Goal: Communication & Community: Answer question/provide support

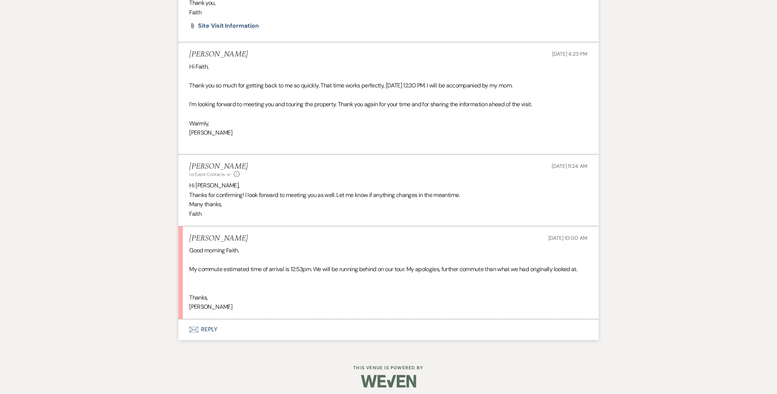
scroll to position [1199, 0]
click at [215, 327] on button "Envelope Reply" at bounding box center [388, 330] width 420 height 21
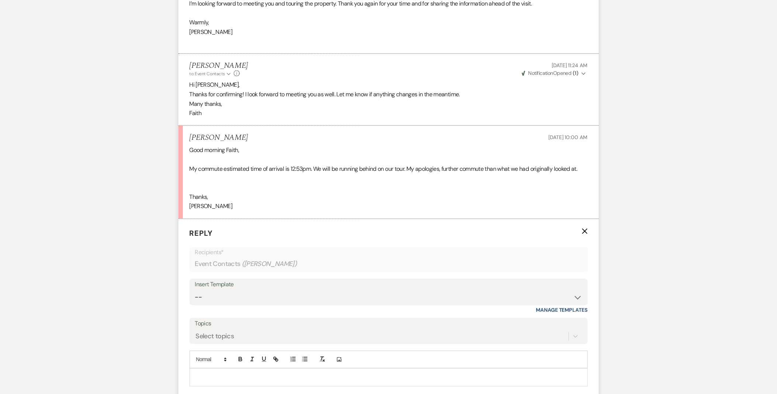
scroll to position [1322, 0]
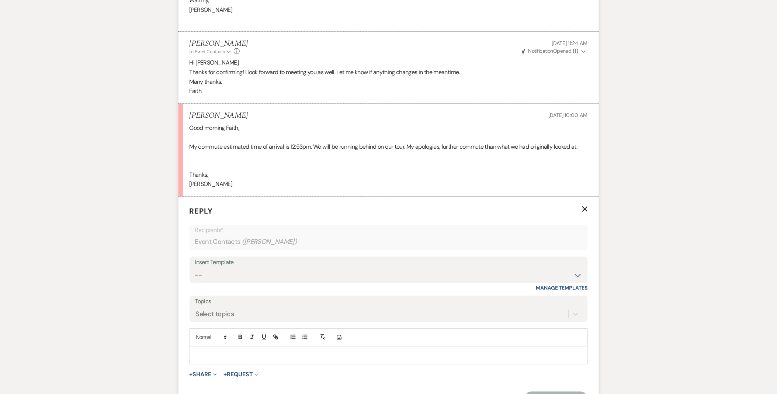
click at [223, 355] on p at bounding box center [388, 355] width 386 height 8
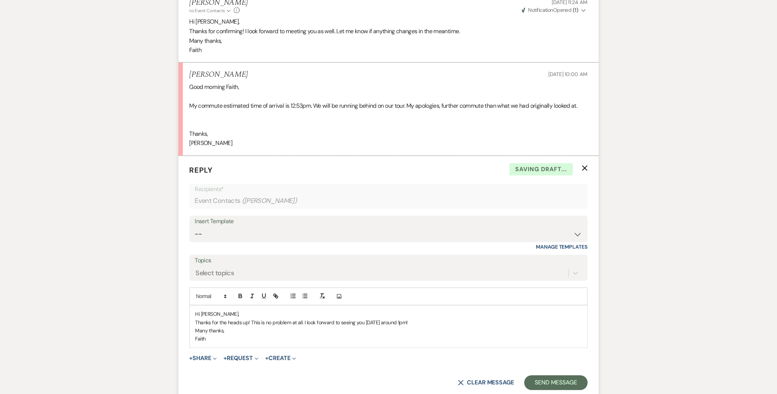
scroll to position [1403, 0]
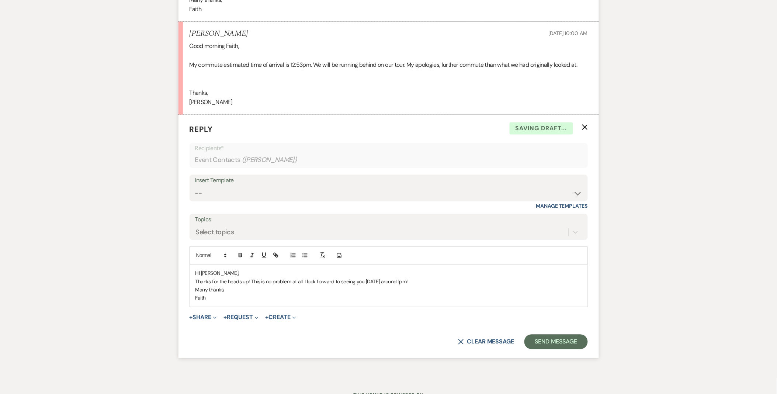
click at [428, 275] on p "Hi Sarah," at bounding box center [388, 273] width 386 height 8
click at [429, 280] on p "Thanks for the heads up! This is no problem at all. I look forward to seeing yo…" at bounding box center [388, 282] width 386 height 8
click at [531, 348] on button "Send Message" at bounding box center [555, 341] width 63 height 15
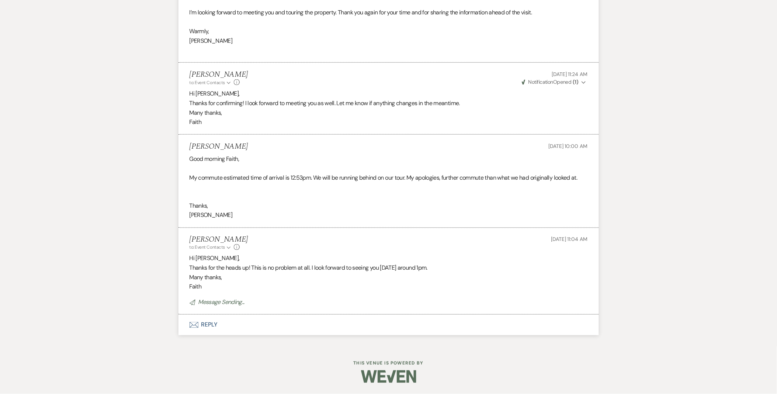
scroll to position [1291, 0]
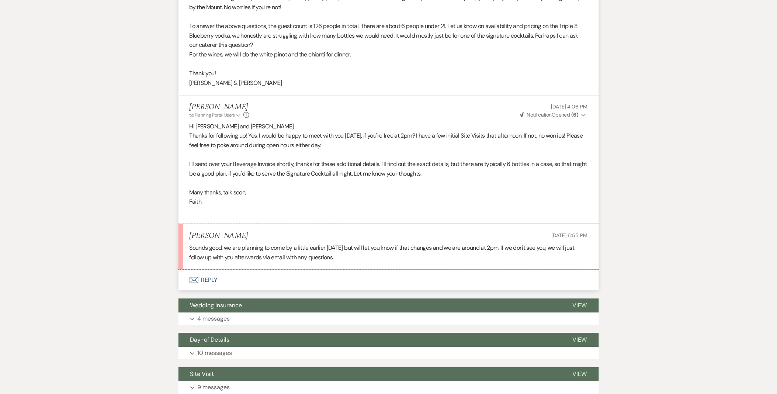
scroll to position [704, 0]
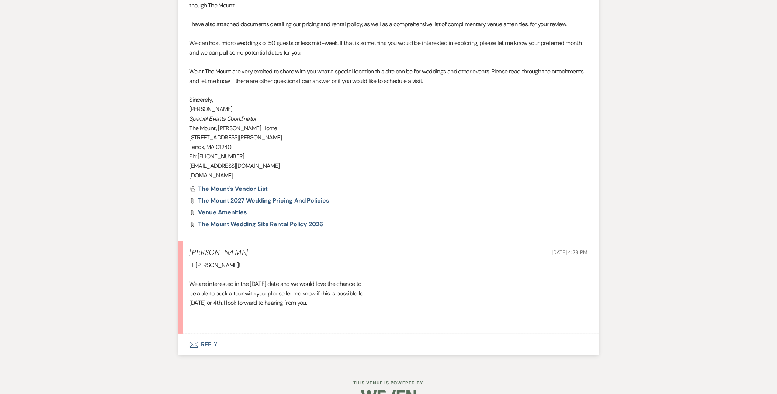
scroll to position [755, 0]
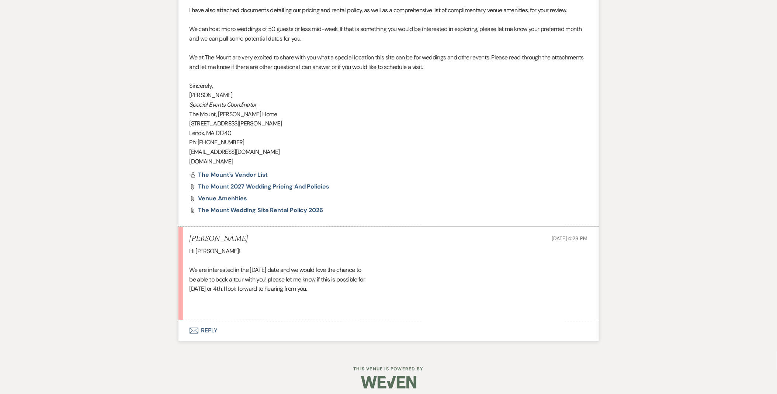
click at [212, 325] on button "Envelope Reply" at bounding box center [388, 330] width 420 height 21
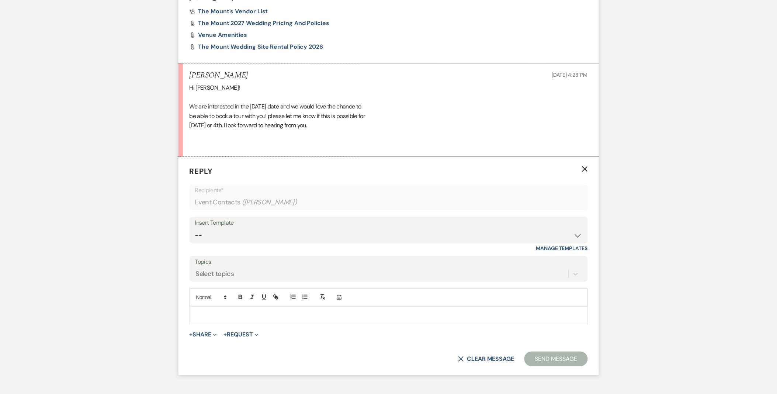
scroll to position [919, 0]
click at [204, 310] on p at bounding box center [388, 314] width 386 height 8
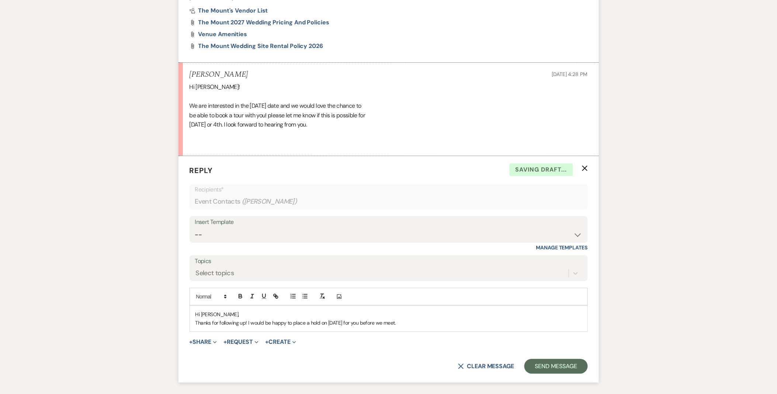
click at [247, 323] on p "Thanks for following up! I would be happy to place a hold on October 17th for y…" at bounding box center [388, 322] width 386 height 8
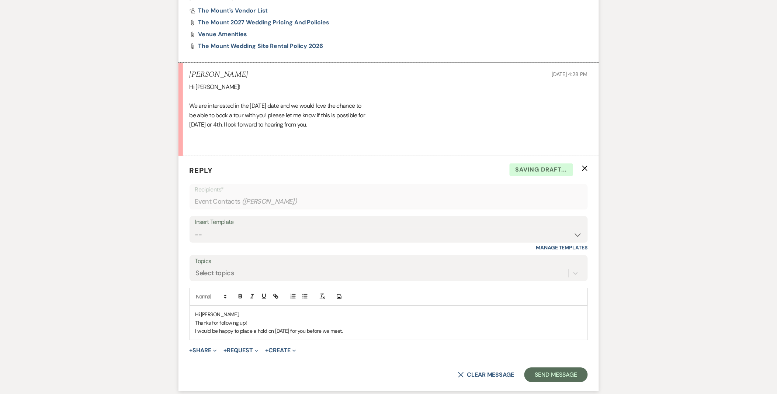
click at [355, 333] on p "I would be happy to place a hold on October 17th for you before we meet." at bounding box center [388, 331] width 386 height 8
click at [355, 333] on p "I would be happy to place a hold on October 17th for you before we meet-- I thi…" at bounding box center [388, 331] width 386 height 8
click at [376, 322] on p "Thanks for following up!" at bounding box center [388, 322] width 386 height 8
click at [240, 329] on p "I would be happy to place a hold on October 17th for you before we meet, if you…" at bounding box center [388, 331] width 386 height 8
click at [256, 329] on p "I would be happy to place a hold on October 17th for you before we meet, if you…" at bounding box center [388, 331] width 386 height 8
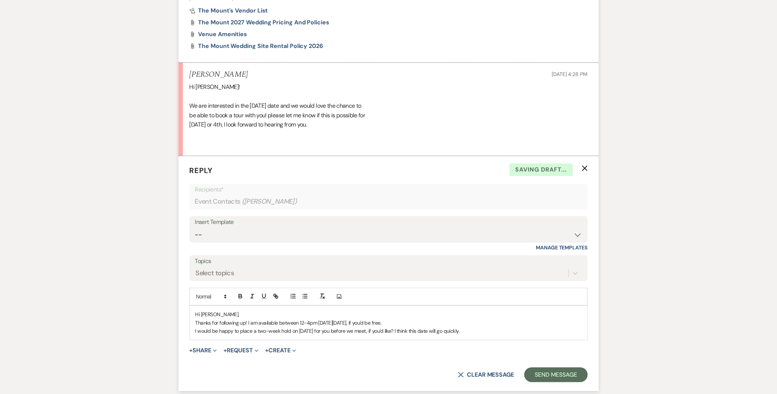
click at [497, 316] on div "Hi Isabelle, Thanks for following up! I am available between 12-4pm on Wednesda…" at bounding box center [388, 323] width 397 height 34
click at [499, 333] on p "I would be happy to place a two-week hold on October 17th for you before we mee…" at bounding box center [388, 331] width 386 height 8
click at [479, 321] on p "Thanks for following up! I am available between 12-4pm on Wednesday, September …" at bounding box center [388, 322] width 386 height 8
click at [481, 334] on p "I would be happy to place a two-week hold on October 17th for you before we mee…" at bounding box center [388, 331] width 386 height 8
click at [491, 336] on div "Hi Isabelle, Thanks for following up! I am available between 12-4pm on Wednesda…" at bounding box center [388, 323] width 397 height 34
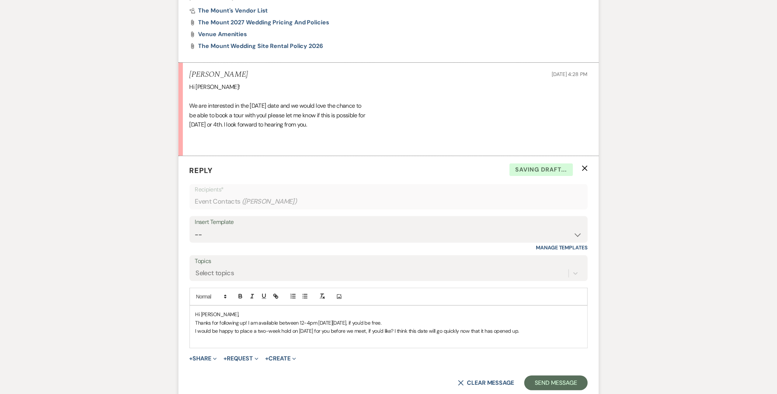
click at [425, 327] on div "Hi Isabelle, Thanks for following up! I am available between 12-4pm on Wednesda…" at bounding box center [388, 327] width 397 height 42
click at [419, 327] on p "I would be happy to place a two-week hold on October 17th for you before we mee…" at bounding box center [388, 331] width 386 height 8
click at [422, 323] on p "Thanks for following up! I am available between 12-4pm on Wednesday, September …" at bounding box center [388, 322] width 386 height 8
click at [299, 325] on p "Thanks for following up! I am available between 12-4pm on Wednesday, September …" at bounding box center [388, 322] width 386 height 8
click at [300, 324] on p "Thanks for following up! I am available between 12-4pm on Wednesday, September …" at bounding box center [388, 322] width 386 height 8
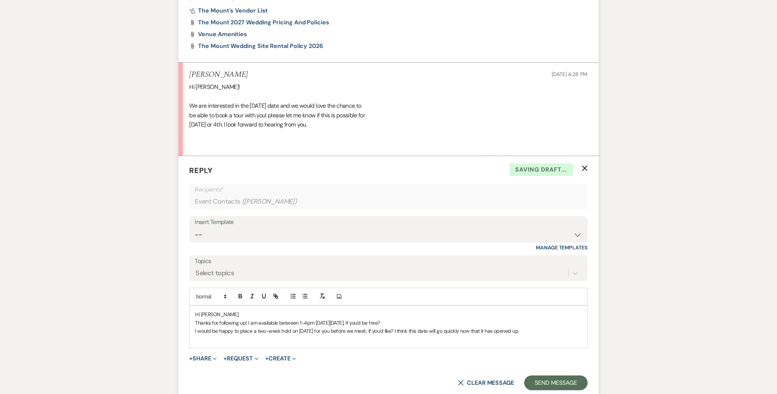
click at [541, 341] on p at bounding box center [388, 339] width 386 height 8
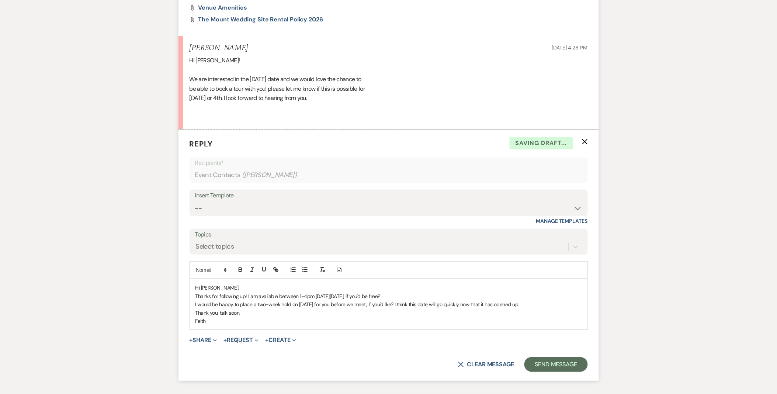
scroll to position [960, 0]
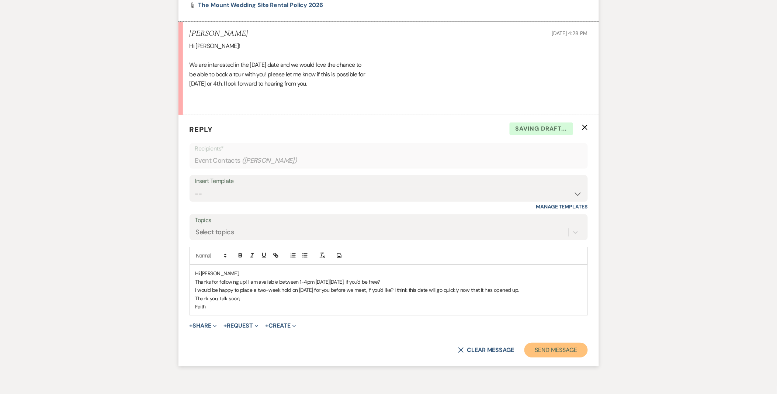
click at [539, 348] on button "Send Message" at bounding box center [555, 349] width 63 height 15
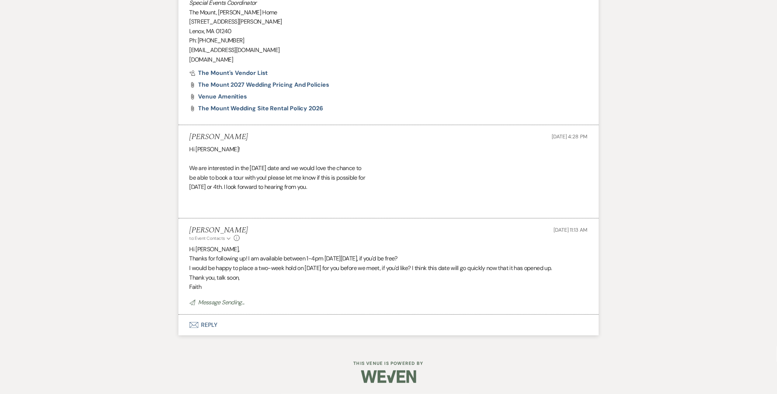
scroll to position [856, 0]
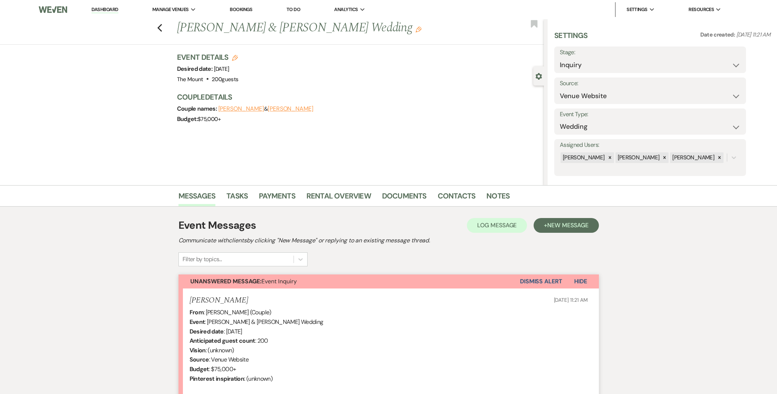
select select "5515"
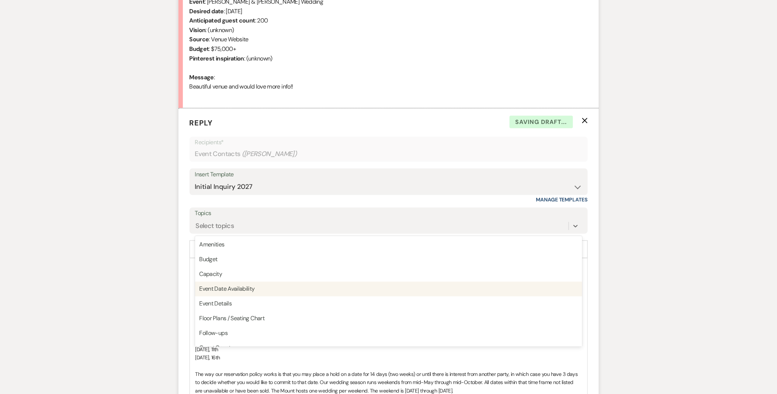
click at [228, 292] on div "Event Date Availability" at bounding box center [388, 289] width 387 height 15
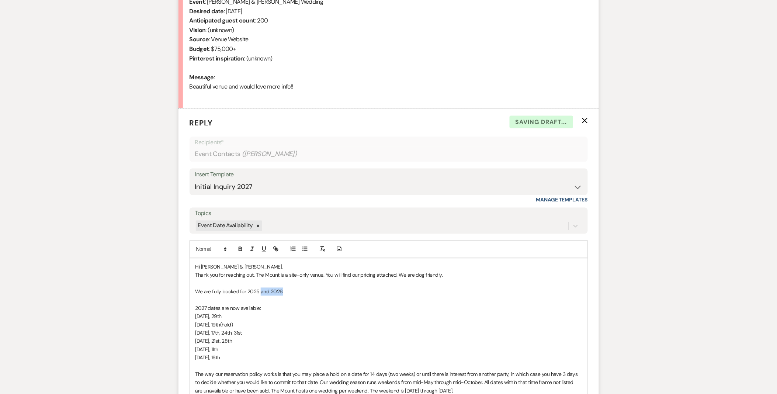
drag, startPoint x: 259, startPoint y: 292, endPoint x: 362, endPoint y: 294, distance: 103.2
click at [362, 294] on p "We are fully booked for 2025 and 2026." at bounding box center [388, 291] width 386 height 8
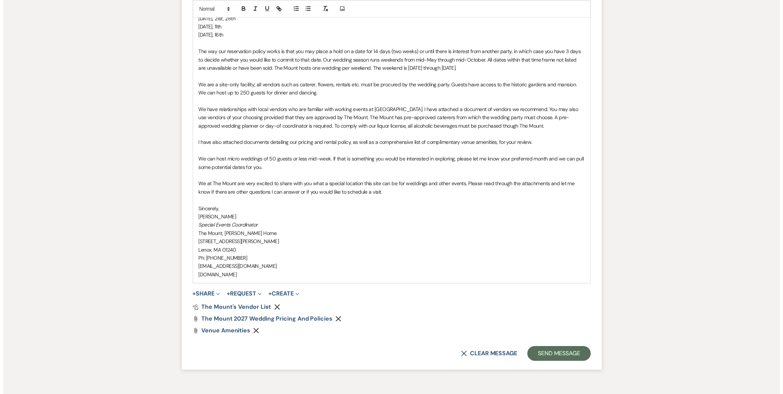
scroll to position [688, 0]
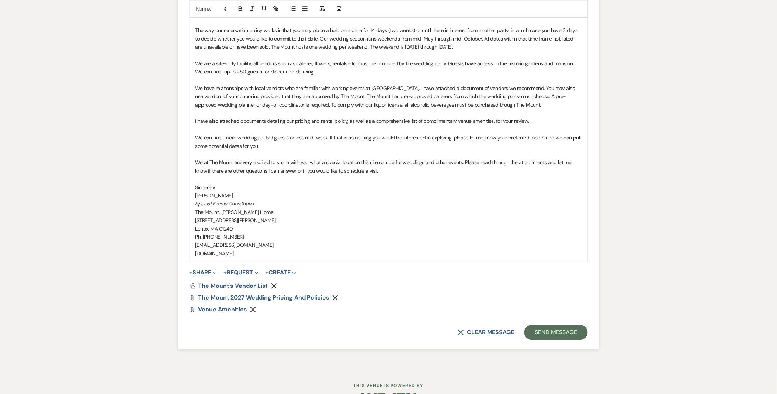
click at [202, 269] on button "+ Share Expand" at bounding box center [203, 272] width 28 height 6
click at [223, 281] on button "Doc Upload Documents" at bounding box center [240, 286] width 103 height 13
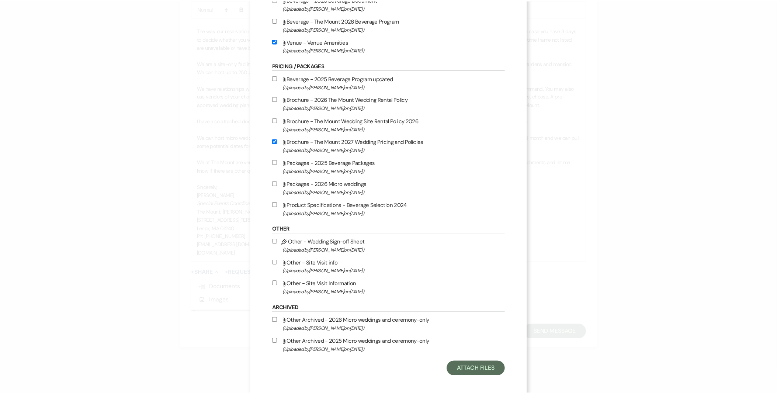
scroll to position [563, 0]
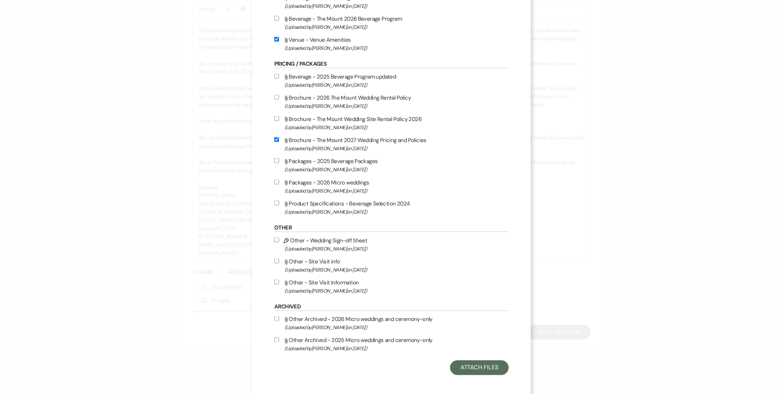
click at [360, 119] on label "Attach File Brochure - The Mount Wedding Site Rental Policy 2026 (Uploaded by F…" at bounding box center [391, 122] width 234 height 17
click at [279, 119] on input "Attach File Brochure - The Mount Wedding Site Rental Policy 2026 (Uploaded by F…" at bounding box center [276, 118] width 5 height 5
checkbox input "true"
click at [450, 364] on button "Attach Files" at bounding box center [479, 367] width 59 height 15
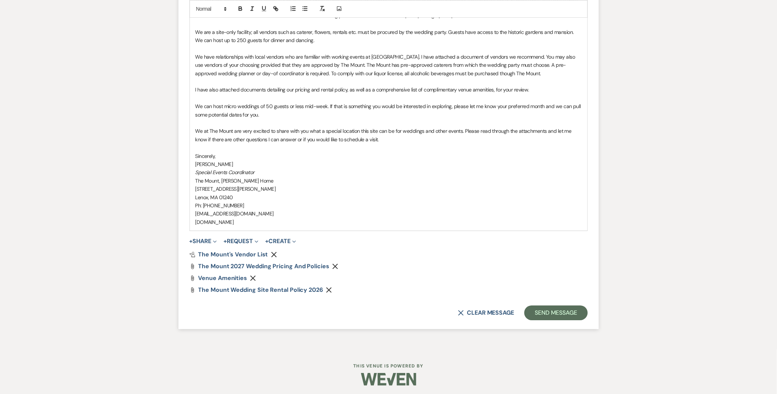
scroll to position [722, 0]
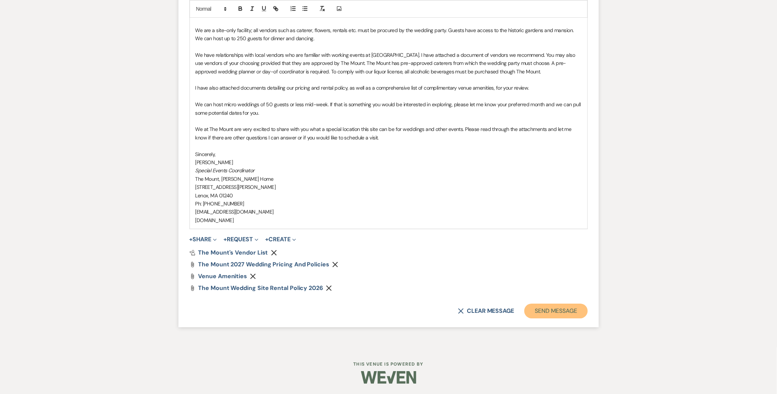
click at [554, 312] on button "Send Message" at bounding box center [555, 310] width 63 height 15
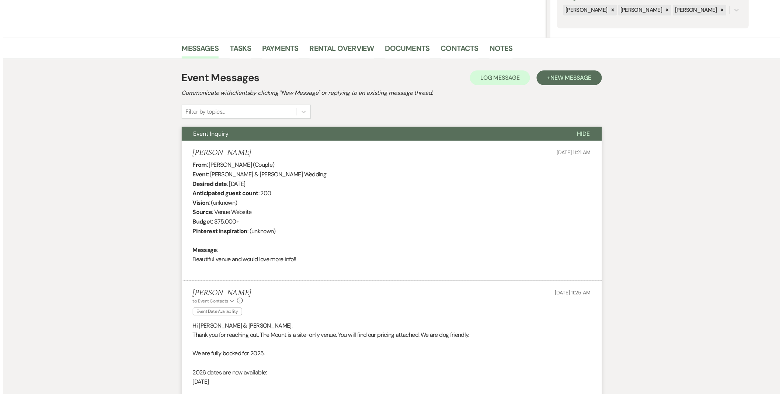
scroll to position [0, 0]
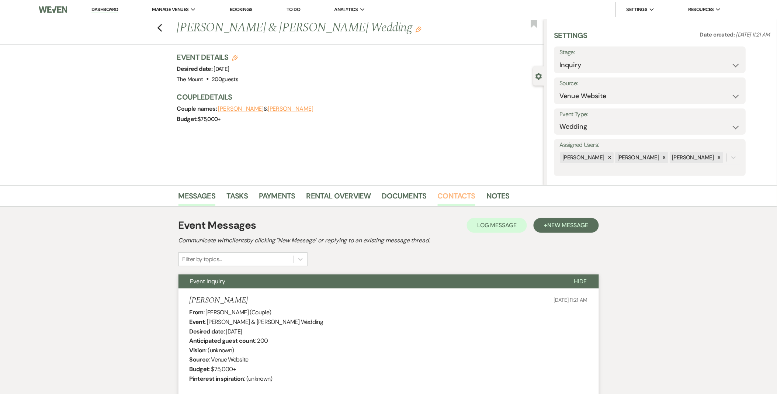
click at [441, 194] on link "Contacts" at bounding box center [456, 198] width 38 height 16
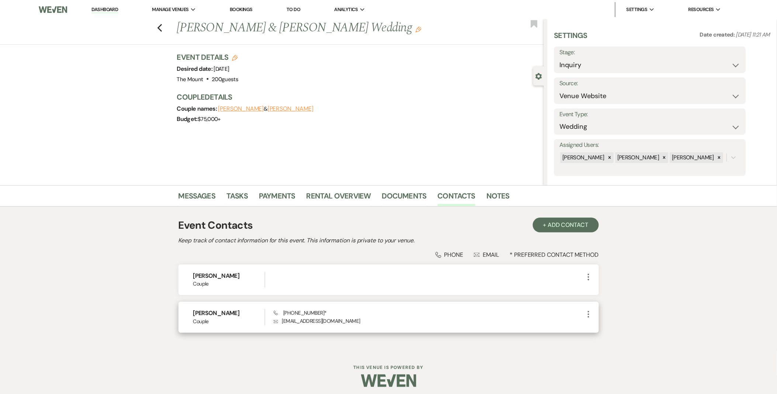
click at [293, 310] on span "Phone (904) 553-9515 *" at bounding box center [299, 312] width 53 height 7
click at [291, 310] on span "Phone (904) 553-9515 *" at bounding box center [299, 312] width 53 height 7
click at [290, 311] on span "Phone (904) 553-9515 *" at bounding box center [299, 312] width 53 height 7
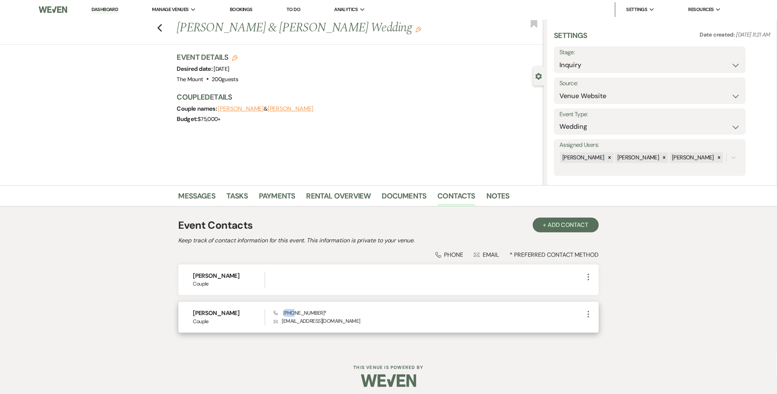
copy span "904"
click at [185, 191] on link "Messages" at bounding box center [196, 198] width 37 height 16
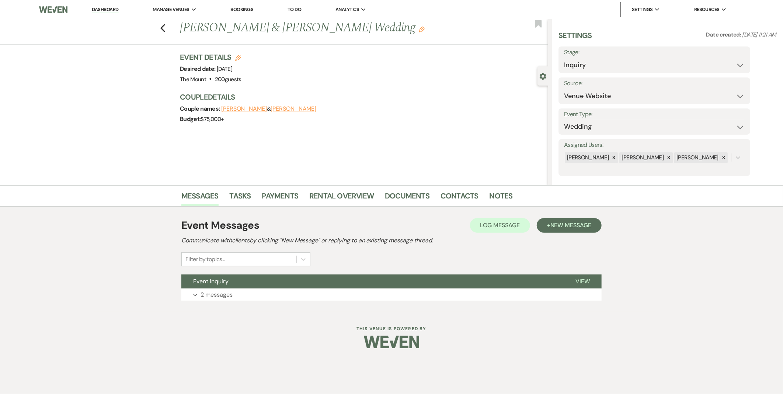
click at [215, 303] on div "Event Messages Log Log Message + New Message Communicate with clients by clicki…" at bounding box center [391, 259] width 420 height 90
click at [215, 296] on p "2 messages" at bounding box center [216, 295] width 32 height 10
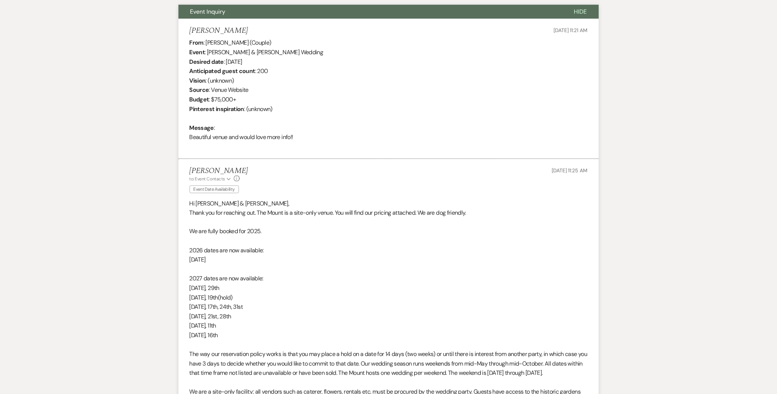
scroll to position [284, 0]
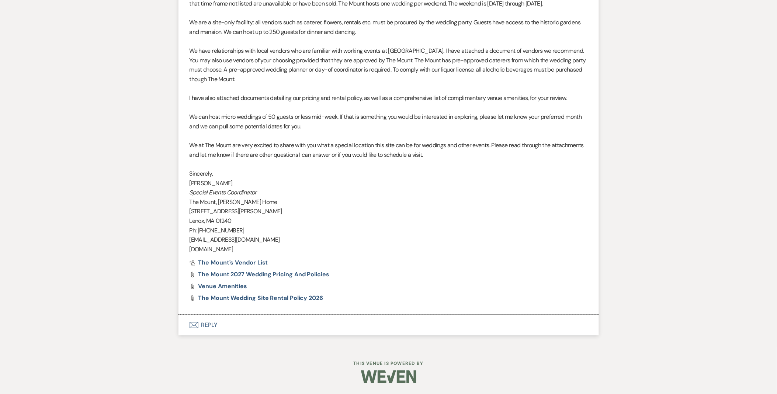
scroll to position [434, 0]
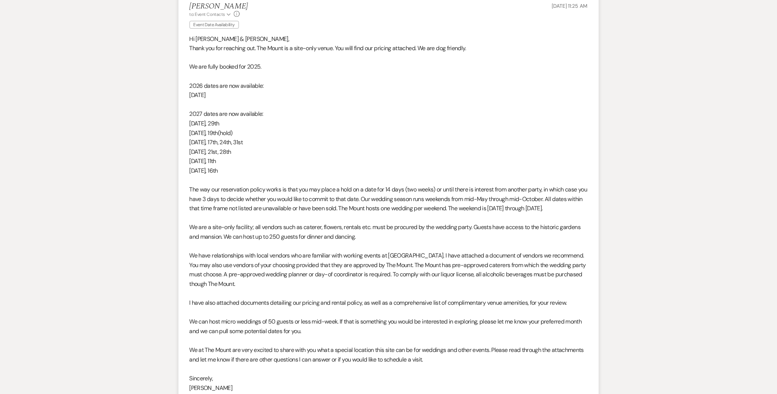
drag, startPoint x: 188, startPoint y: 64, endPoint x: 244, endPoint y: 168, distance: 117.9
click at [244, 168] on li "[PERSON_NAME] to: Event Contacts Expand Info Event Date Availability [DATE] 11:…" at bounding box center [388, 256] width 420 height 525
drag, startPoint x: 244, startPoint y: 168, endPoint x: 217, endPoint y: 170, distance: 26.9
copy div "We are fully booked for 2025. 2026 dates are now available: [DATE] dates are no…"
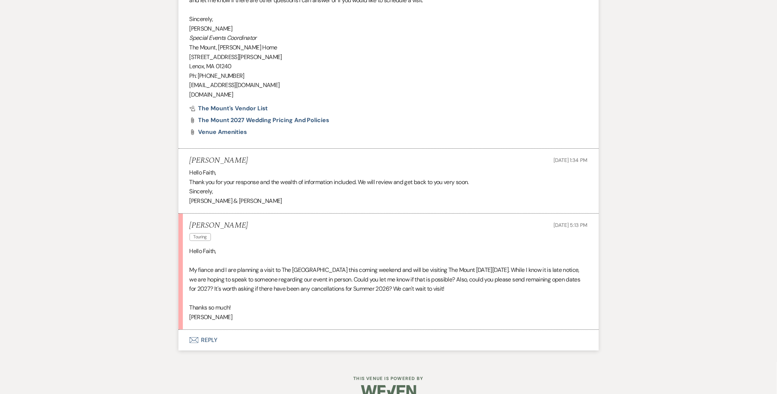
click at [233, 329] on button "Envelope Reply" at bounding box center [388, 339] width 420 height 21
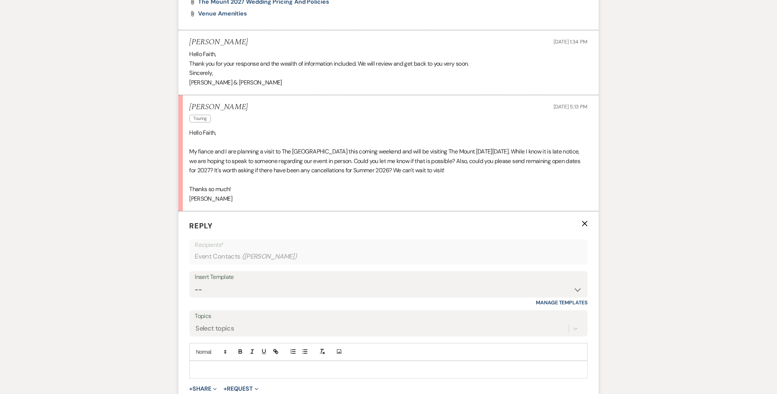
scroll to position [935, 0]
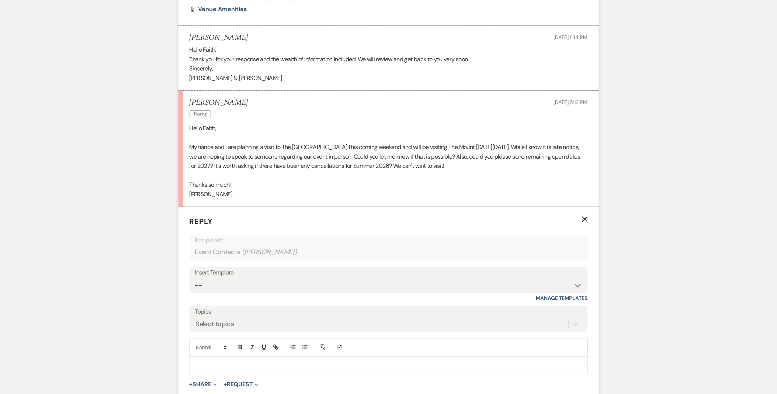
click at [214, 361] on p at bounding box center [388, 365] width 386 height 8
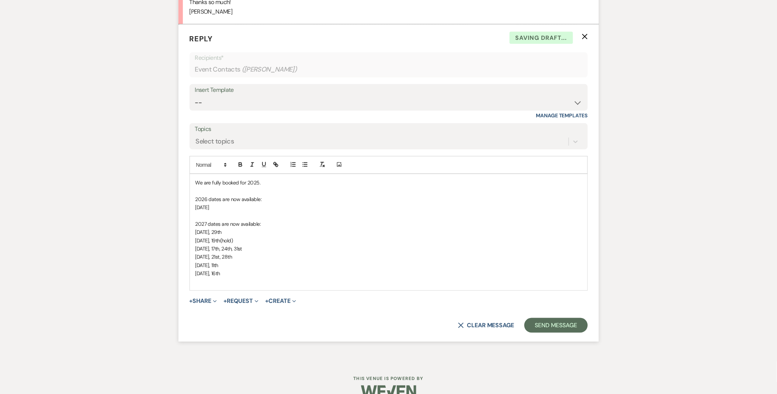
scroll to position [1123, 0]
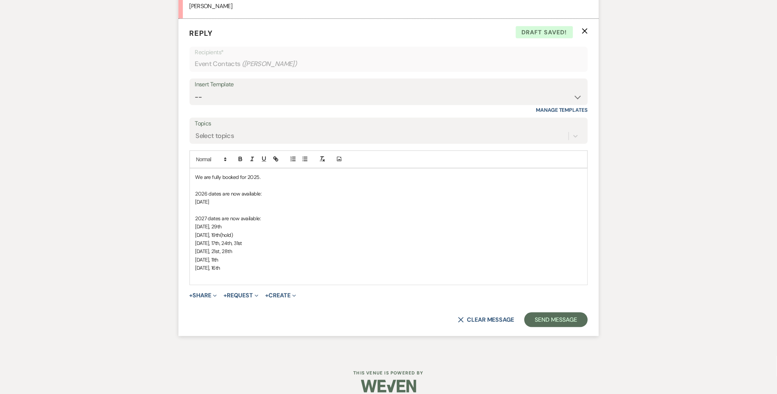
click at [194, 168] on div "We are fully booked for 2025. 2026 dates are now available: [DATE] dates are no…" at bounding box center [388, 226] width 397 height 116
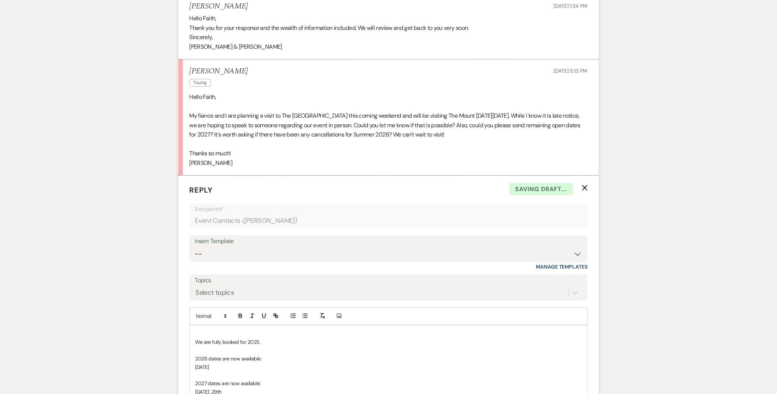
scroll to position [959, 0]
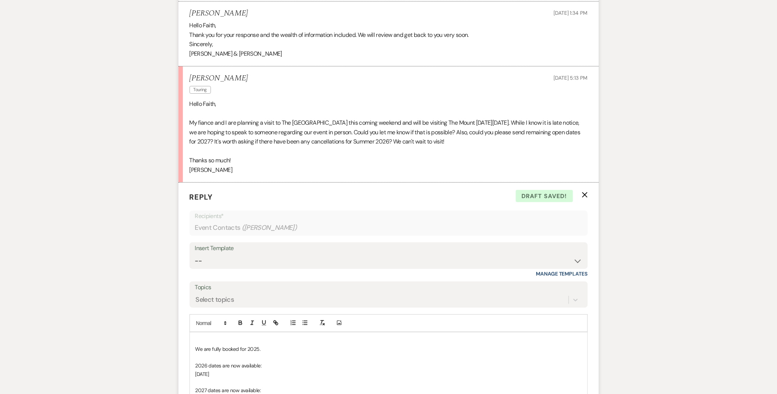
click at [198, 165] on p "[PERSON_NAME]" at bounding box center [388, 170] width 398 height 10
copy p "[PERSON_NAME]"
click at [204, 336] on p at bounding box center [388, 340] width 386 height 8
click at [194, 332] on div "[PERSON_NAME] ﻿ We are fully booked for 2025. 2026 dates are now available: [DA…" at bounding box center [388, 398] width 397 height 133
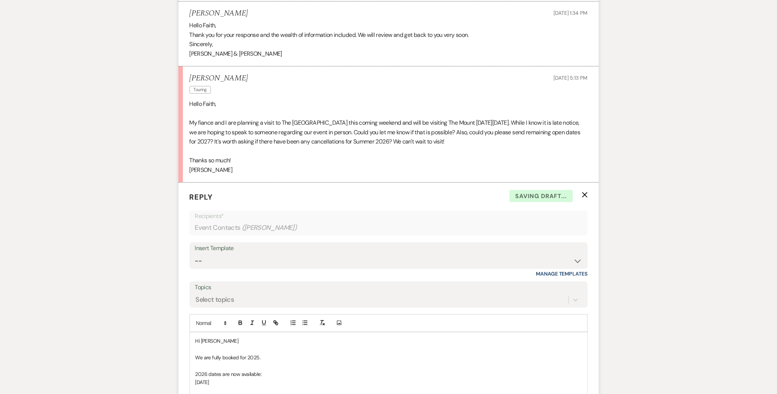
click at [240, 332] on div "Hi [PERSON_NAME] We are fully booked for 2025. 2026 dates are now available: [D…" at bounding box center [388, 398] width 397 height 133
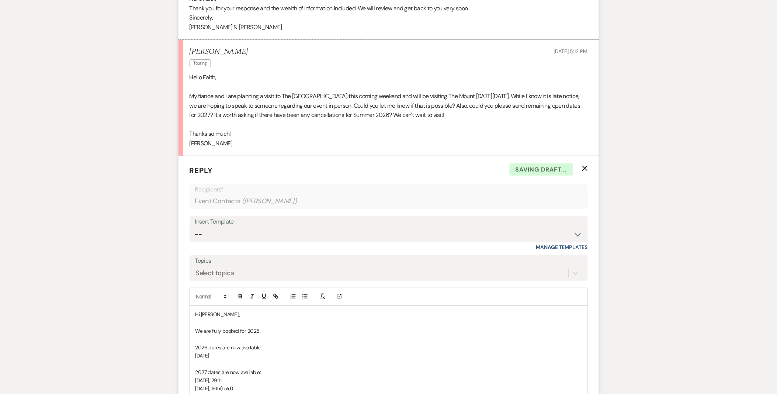
scroll to position [1000, 0]
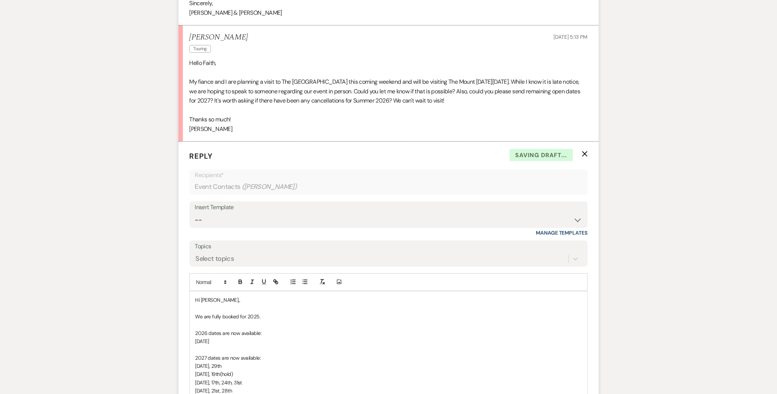
click at [195, 305] on div "Hi [PERSON_NAME],, We are fully booked for 2025. 2026 dates are now available: …" at bounding box center [388, 357] width 397 height 133
click at [195, 305] on div "Hi [PERSON_NAME],, Great to hear from you! ﻿ We are fully booked for 2025. 2026…" at bounding box center [388, 365] width 397 height 149
click at [265, 304] on p "Great to hear from you!" at bounding box center [388, 308] width 386 height 8
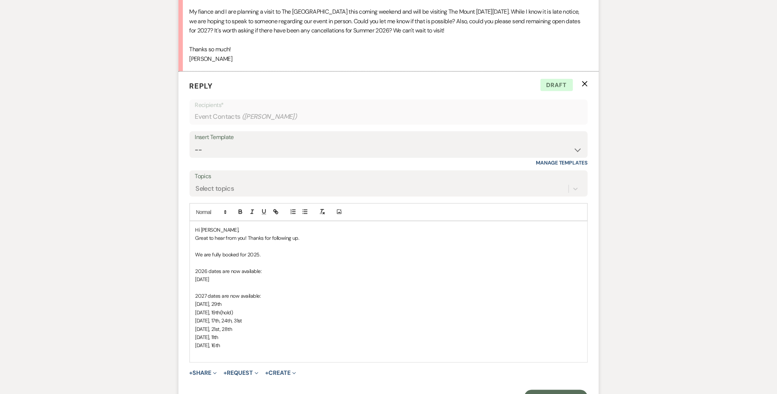
scroll to position [1082, 0]
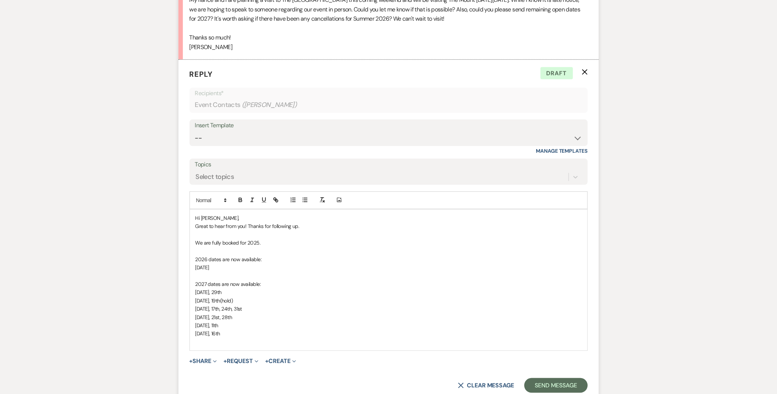
click at [237, 338] on p at bounding box center [388, 342] width 386 height 8
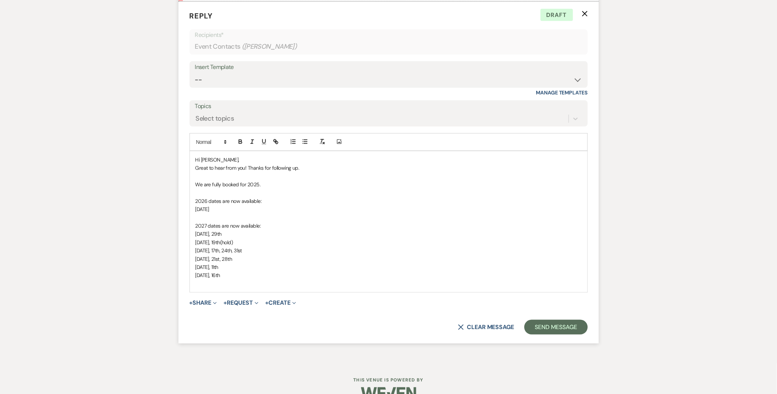
scroll to position [1148, 0]
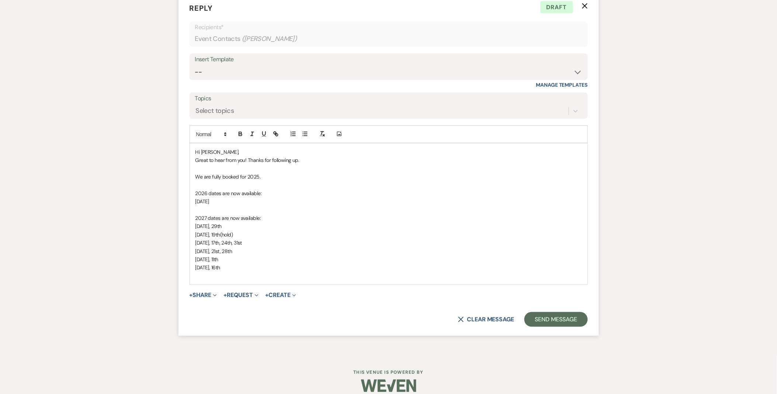
click at [307, 156] on p "Great to hear from you! Thanks for following up." at bounding box center [388, 160] width 386 height 8
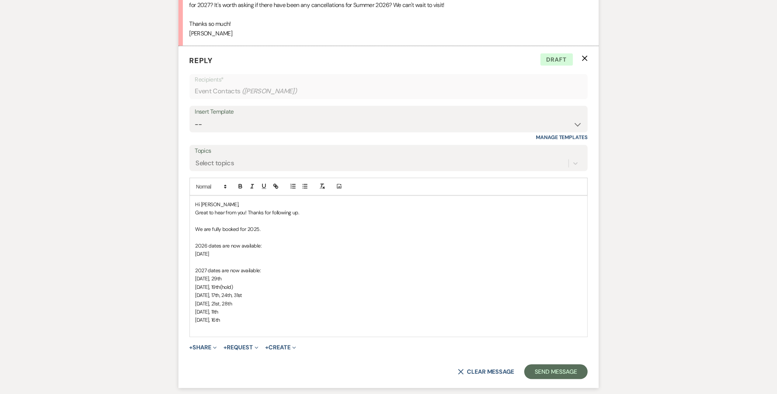
scroll to position [1025, 0]
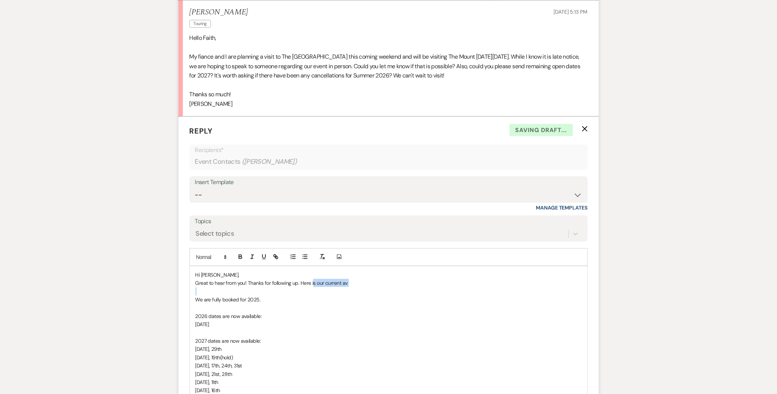
drag, startPoint x: 313, startPoint y: 273, endPoint x: 373, endPoint y: 304, distance: 67.9
click at [391, 286] on div "Hi Katherine, Great to hear from you! Thanks for following up. Here is our curr…" at bounding box center [388, 336] width 397 height 141
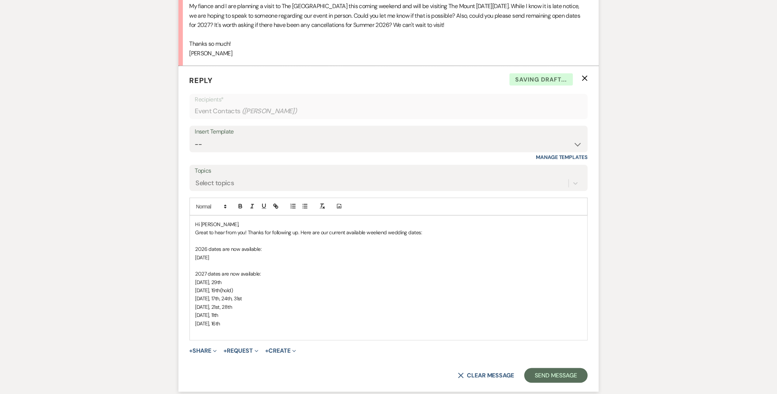
scroll to position [1131, 0]
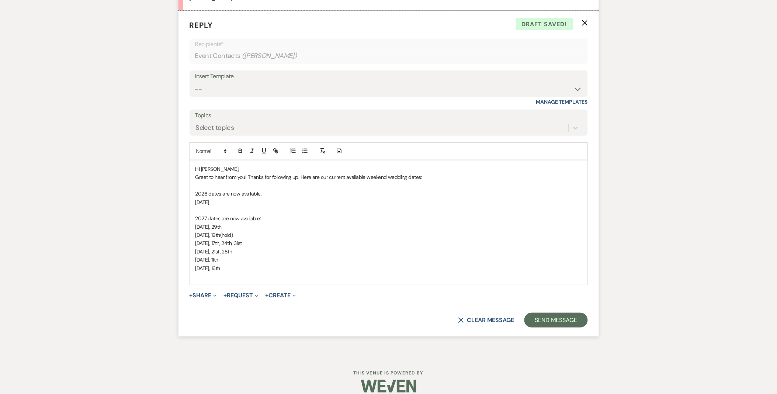
click at [291, 264] on p "October 9th, 16th" at bounding box center [388, 268] width 386 height 8
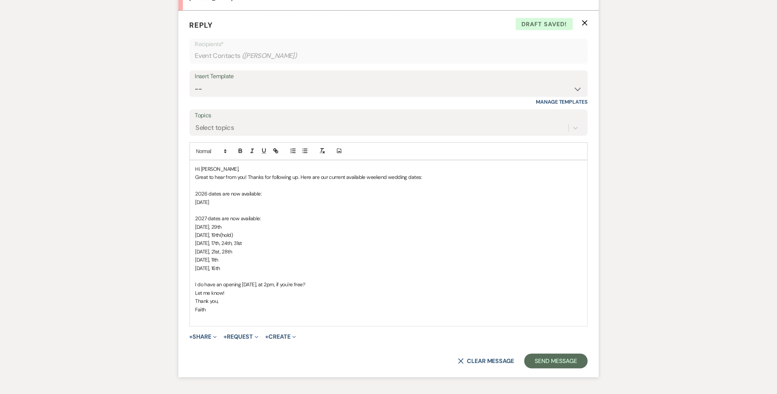
click at [193, 282] on div "Hi Katherine, Great to hear from you! Thanks for following up. Here are our cur…" at bounding box center [388, 242] width 397 height 165
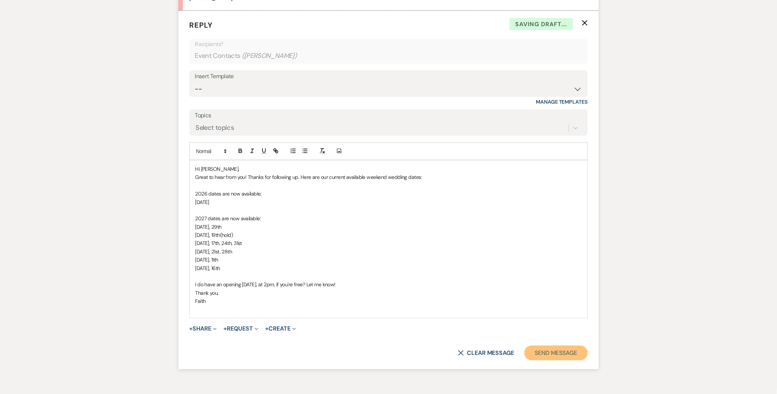
click at [529, 345] on button "Send Message" at bounding box center [555, 352] width 63 height 15
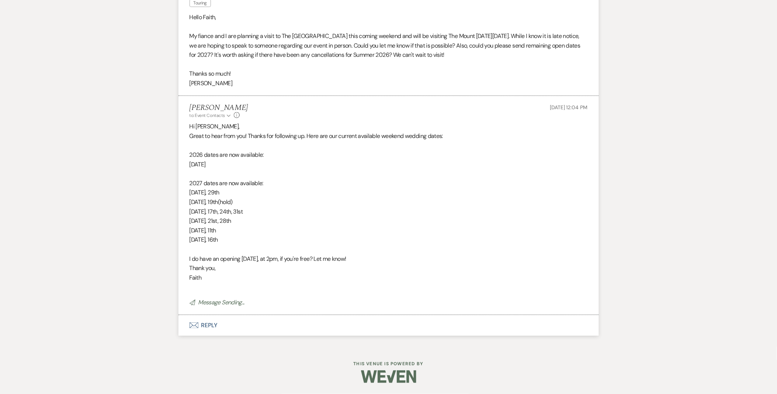
scroll to position [1036, 0]
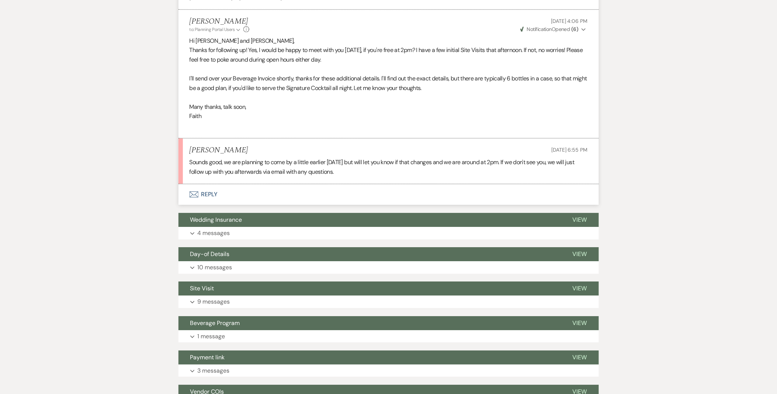
click at [214, 198] on button "Envelope Reply" at bounding box center [388, 194] width 420 height 21
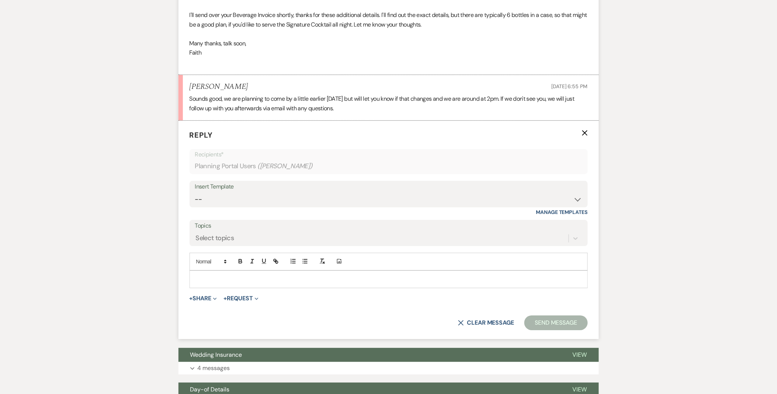
scroll to position [786, 0]
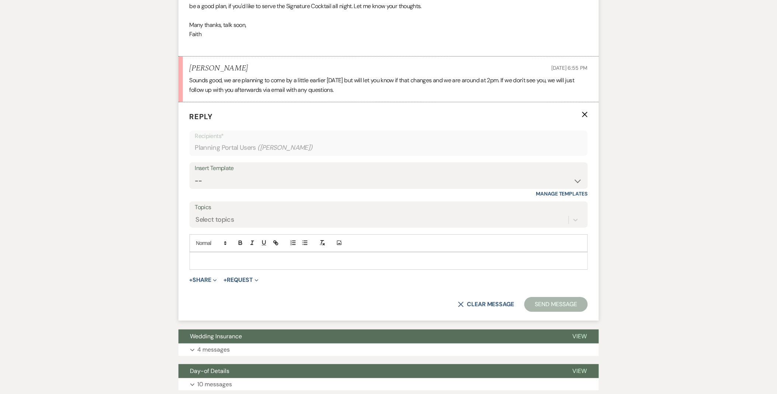
click at [245, 256] on div at bounding box center [388, 260] width 397 height 17
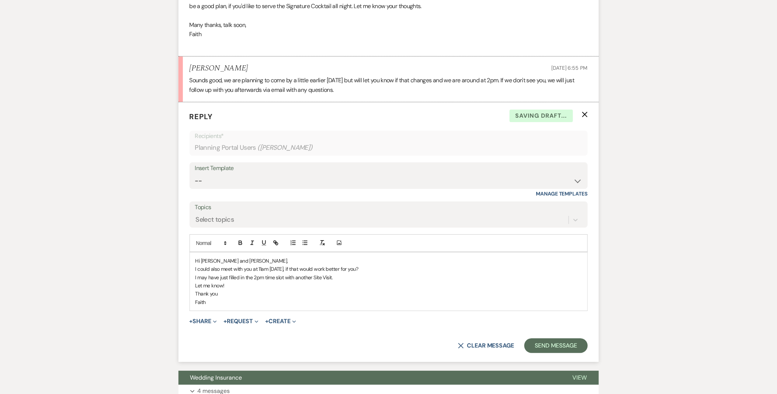
click at [233, 293] on p "Thank you" at bounding box center [388, 293] width 386 height 8
click at [381, 267] on p "I could also meet with you at 11am Sunday, if that would work better for you?" at bounding box center [388, 269] width 386 height 8
drag, startPoint x: 418, startPoint y: 270, endPoint x: 491, endPoint y: 268, distance: 73.0
click at [491, 268] on p "I could also meet with you at 11am Sunday, if that would work better for you? B…" at bounding box center [388, 269] width 386 height 8
drag, startPoint x: 352, startPoint y: 276, endPoint x: 119, endPoint y: 277, distance: 233.7
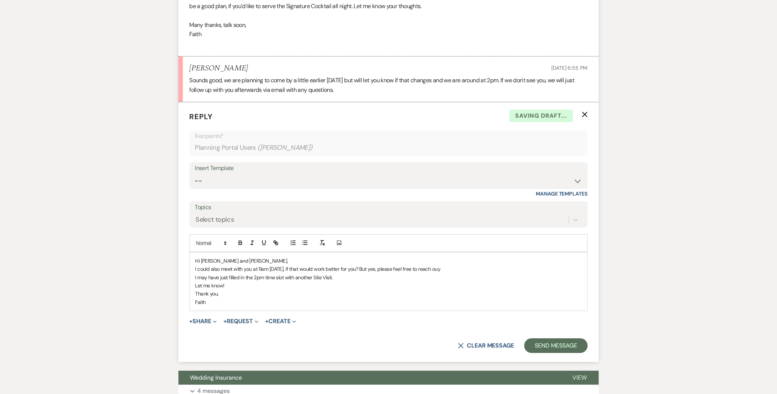
click at [119, 277] on div "Messages Tasks Payments Vendors Rental Overview Timeline Docs & Files Contacts …" at bounding box center [388, 66] width 777 height 1440
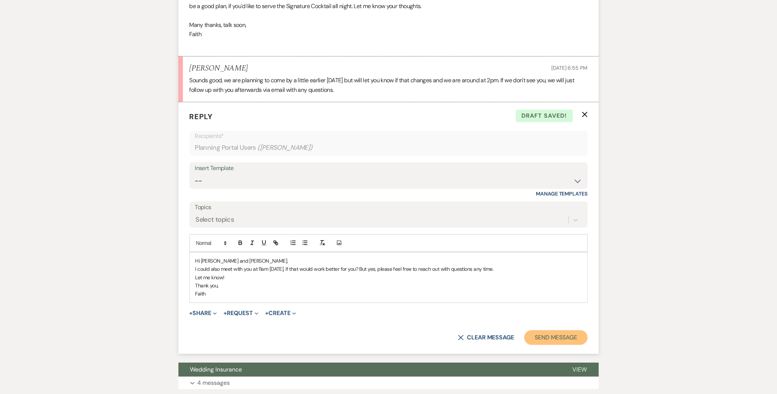
click at [561, 340] on button "Send Message" at bounding box center [555, 337] width 63 height 15
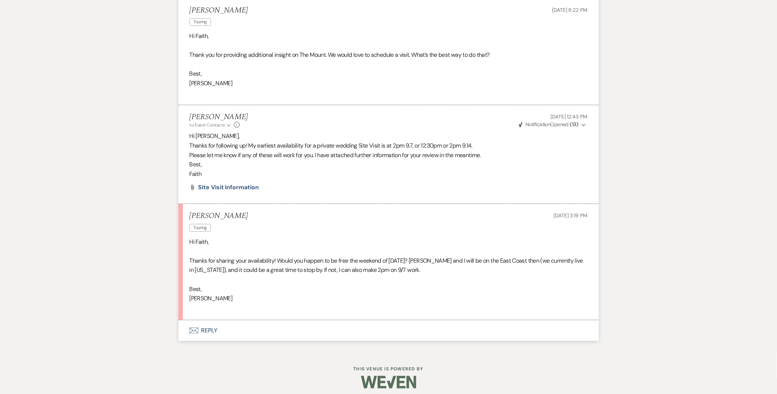
click at [218, 338] on button "Envelope Reply" at bounding box center [388, 330] width 420 height 21
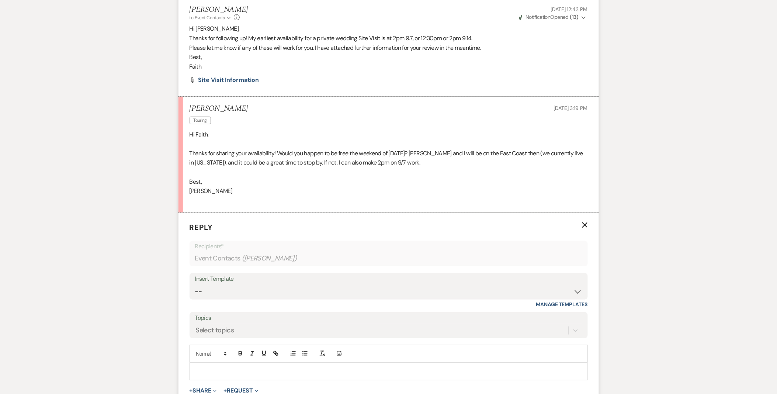
scroll to position [1056, 0]
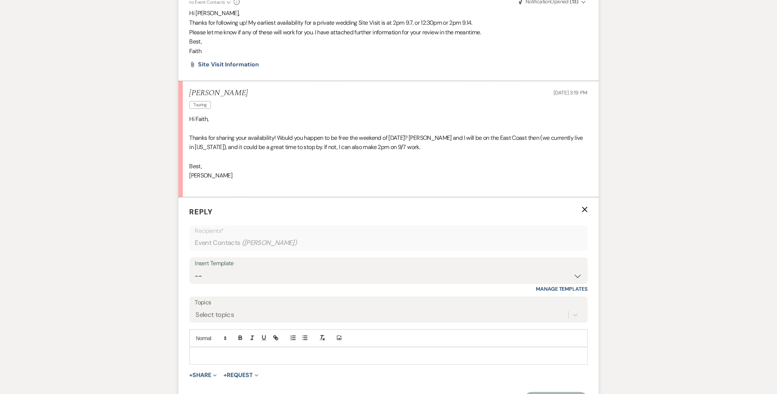
drag, startPoint x: 215, startPoint y: 339, endPoint x: 123, endPoint y: 319, distance: 94.7
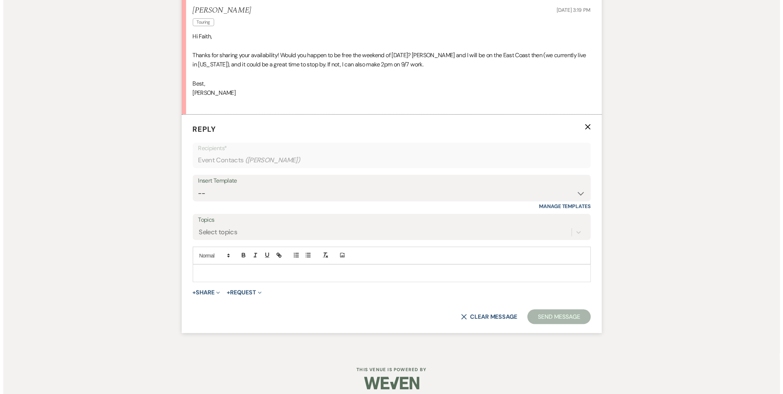
scroll to position [1145, 0]
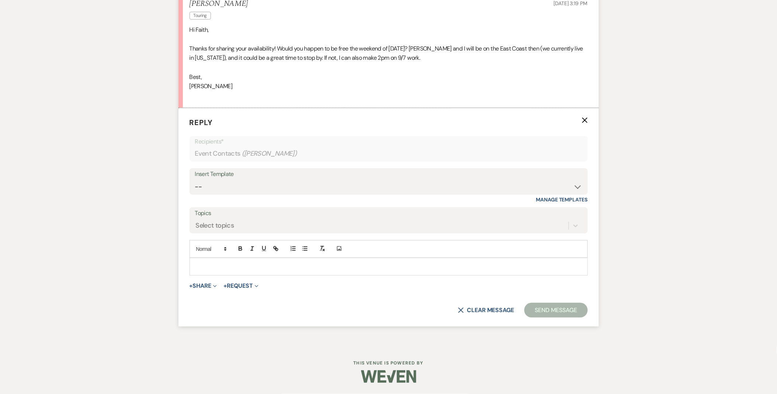
click at [220, 262] on div at bounding box center [388, 266] width 397 height 17
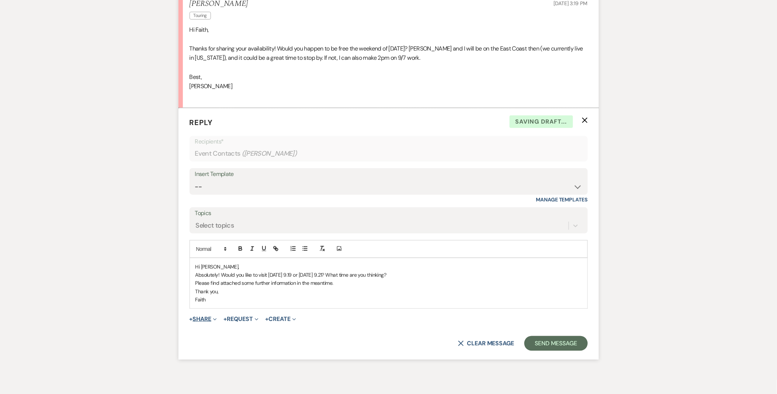
click at [205, 318] on button "+ Share Expand" at bounding box center [203, 319] width 28 height 6
click at [209, 328] on button "Doc Upload Documents" at bounding box center [240, 333] width 103 height 13
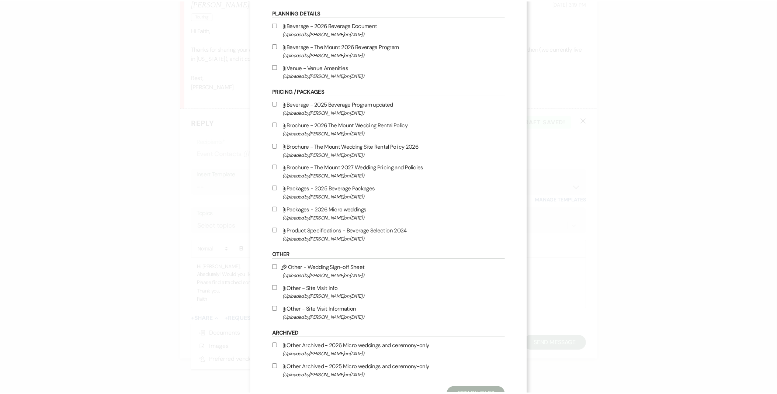
scroll to position [563, 0]
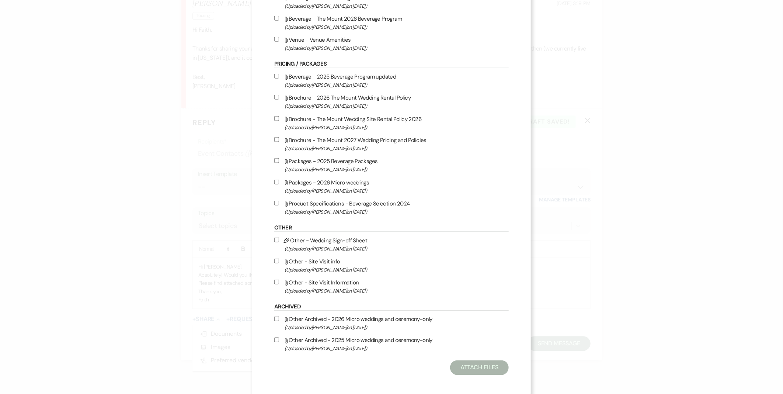
click at [345, 286] on span "(Uploaded by Faith Linz on Mar 19th, 2025 )" at bounding box center [397, 290] width 224 height 8
click at [279, 284] on input "Attach File Other - Site Visit Information (Uploaded by Faith Linz on Mar 19th,…" at bounding box center [276, 281] width 5 height 5
checkbox input "true"
click at [456, 362] on button "Attach Files" at bounding box center [479, 367] width 59 height 15
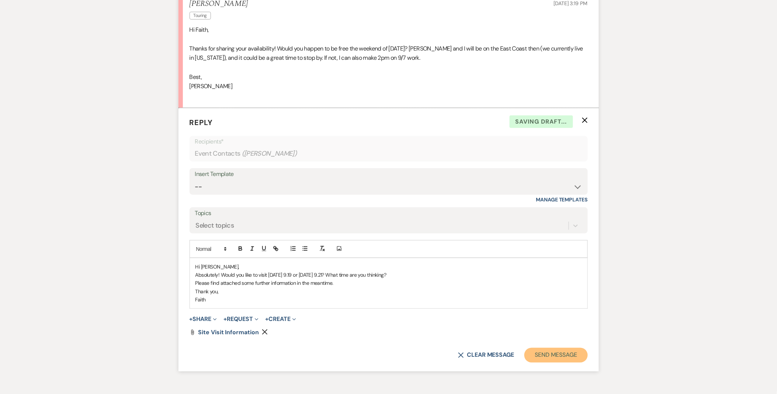
click at [544, 354] on button "Send Message" at bounding box center [555, 355] width 63 height 15
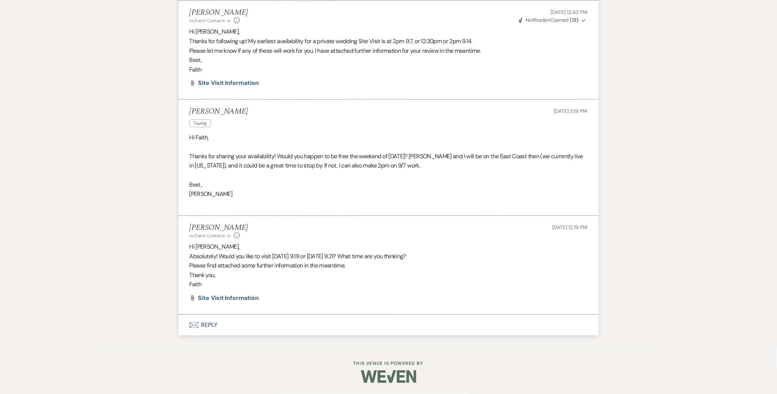
scroll to position [1038, 0]
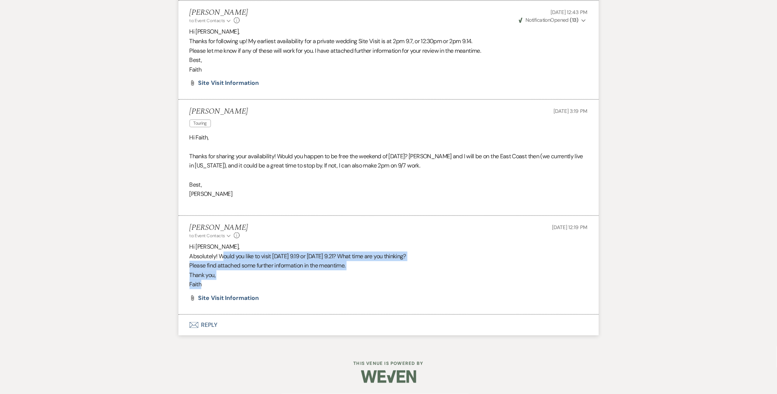
drag, startPoint x: 221, startPoint y: 256, endPoint x: 231, endPoint y: 285, distance: 31.1
click at [231, 285] on div "Hi Mimi, Absolutely! Would you like to visit on Friday 9.19 or Sunday 9.21? Wha…" at bounding box center [388, 265] width 398 height 47
click at [232, 284] on div "Hi Mimi, Absolutely! Would you like to visit on Friday 9.19 or Sunday 9.21? Wha…" at bounding box center [388, 265] width 398 height 47
copy div "Would you like to visit on Friday 9.19 or Sunday 9.21? What time are you thinki…"
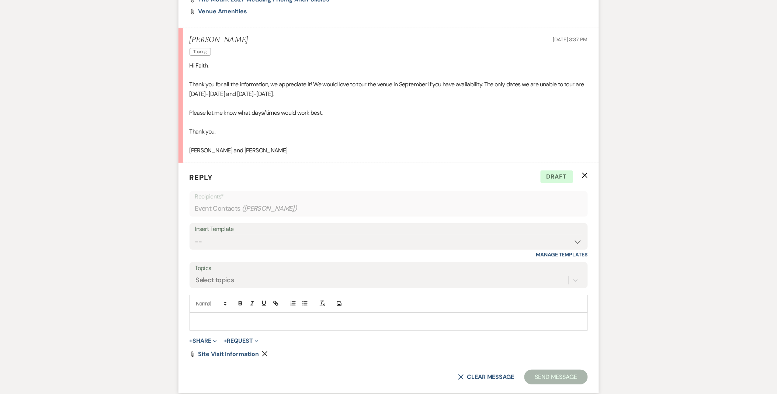
scroll to position [897, 0]
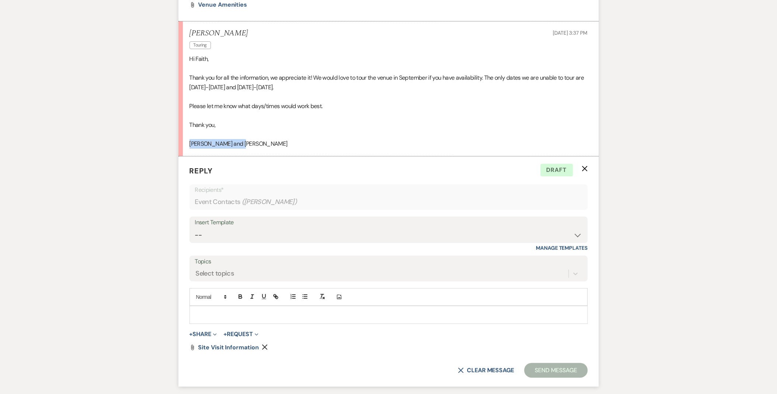
drag, startPoint x: 248, startPoint y: 142, endPoint x: 26, endPoint y: 152, distance: 222.5
drag, startPoint x: 241, startPoint y: 325, endPoint x: 225, endPoint y: 317, distance: 17.5
click at [240, 325] on form "Reply X Draft Recipients* Event Contacts ( [PERSON_NAME] ) Insert Template -- W…" at bounding box center [388, 271] width 420 height 230
click at [222, 314] on p at bounding box center [388, 314] width 386 height 8
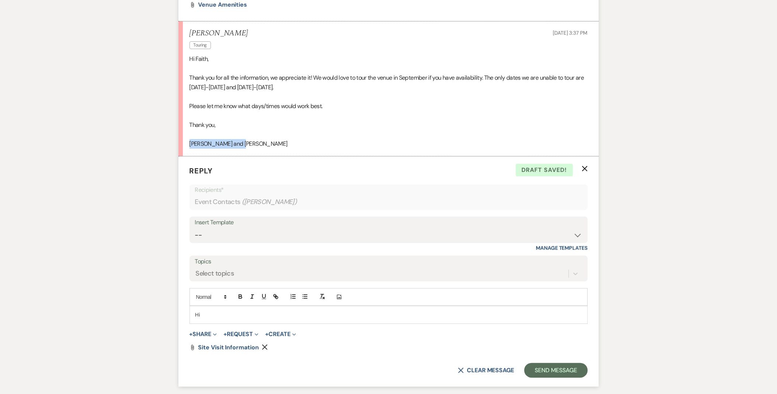
drag, startPoint x: 237, startPoint y: 158, endPoint x: 163, endPoint y: 142, distance: 76.7
copy p "Samantha and Kalvin"
click at [233, 318] on p "Hi" at bounding box center [388, 314] width 386 height 8
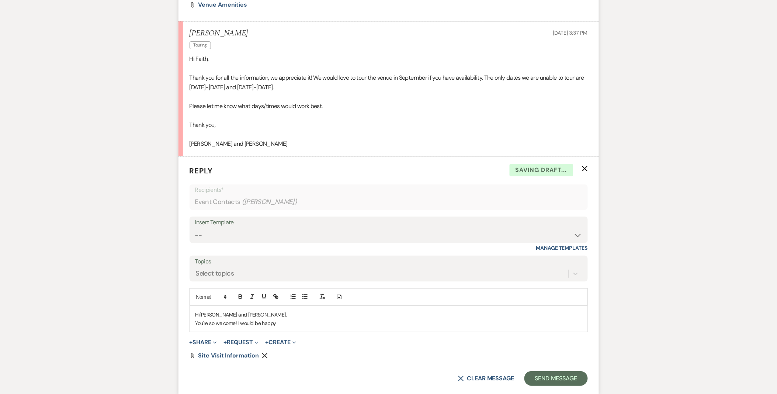
click at [300, 321] on p "You're so welcome! I would be happy" at bounding box center [388, 323] width 386 height 8
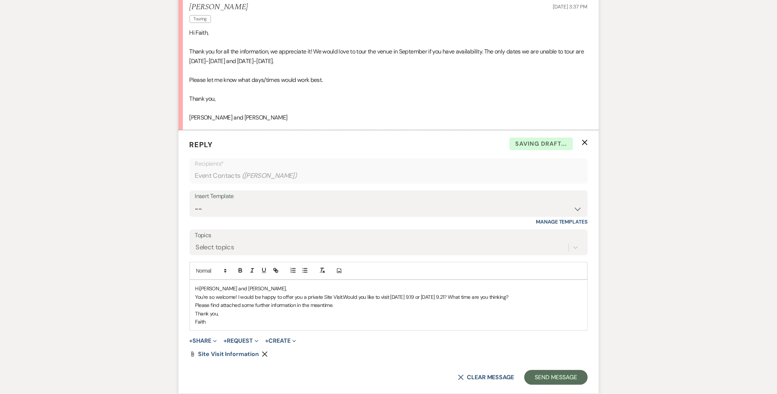
scroll to position [938, 0]
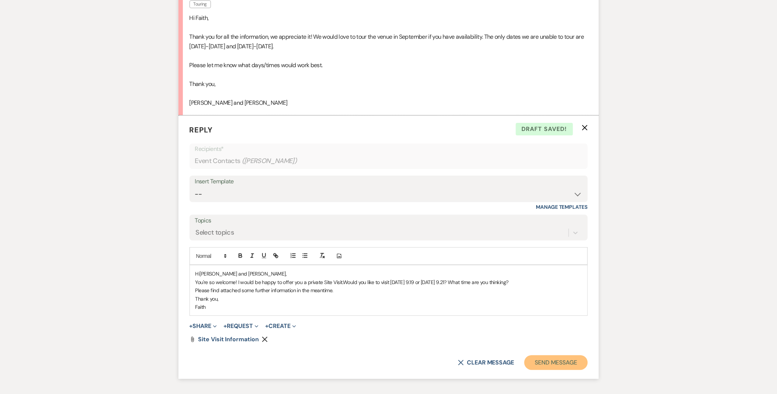
click at [557, 356] on button "Send Message" at bounding box center [555, 362] width 63 height 15
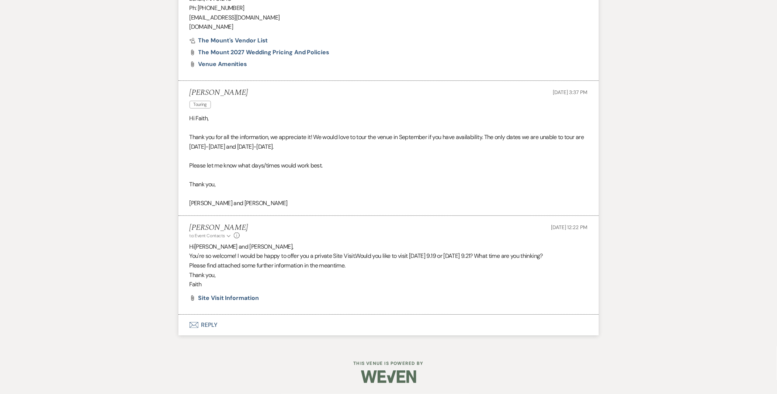
scroll to position [838, 0]
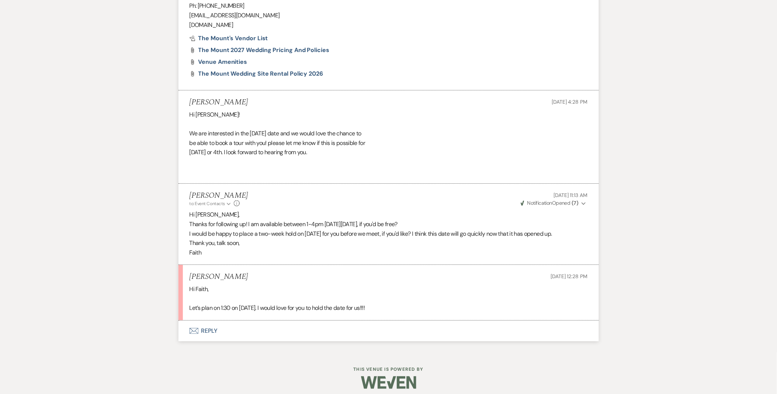
click at [582, 203] on use "button" at bounding box center [583, 203] width 4 height 3
click at [583, 203] on use "button" at bounding box center [583, 203] width 4 height 3
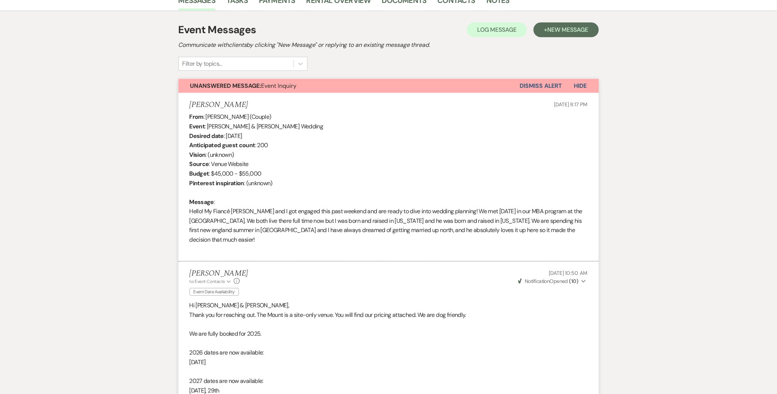
scroll to position [154, 0]
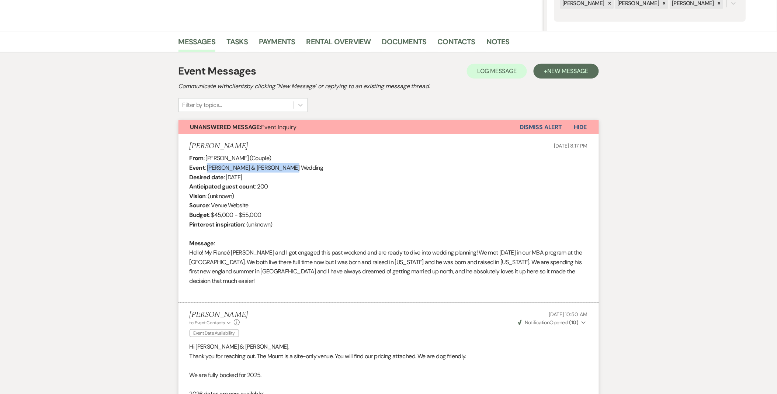
drag, startPoint x: 207, startPoint y: 167, endPoint x: 277, endPoint y: 167, distance: 70.4
click at [277, 167] on div "From : Isabelle Polke (Couple) Event : Blaise Vevon & Isabelle Polke's Wedding …" at bounding box center [388, 224] width 398 height 142
copy div "Blaise Vevon & Isabelle Polke"
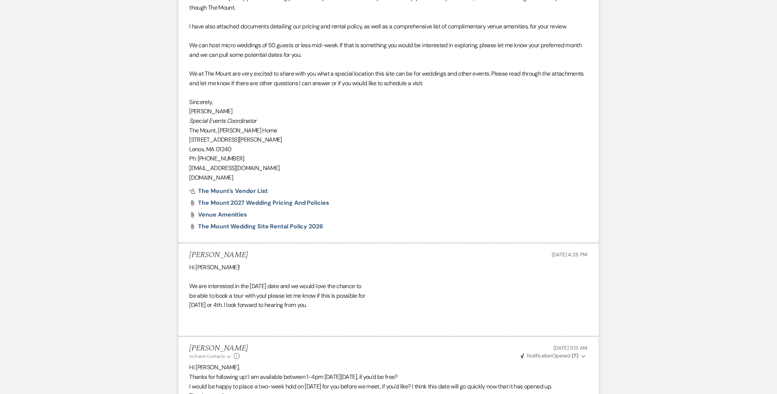
scroll to position [897, 0]
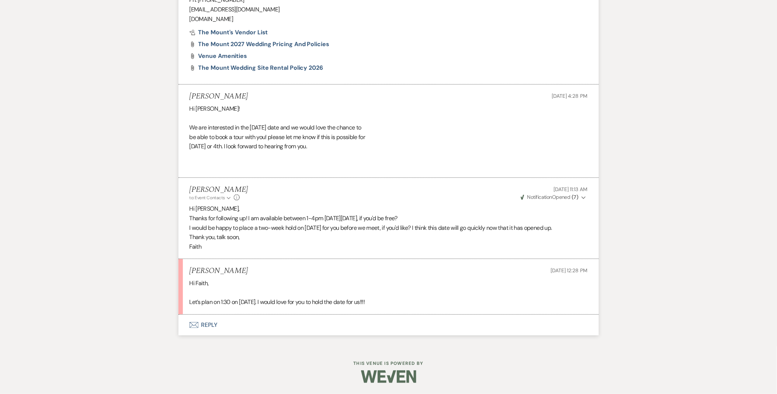
click at [214, 325] on button "Envelope Reply" at bounding box center [388, 324] width 420 height 21
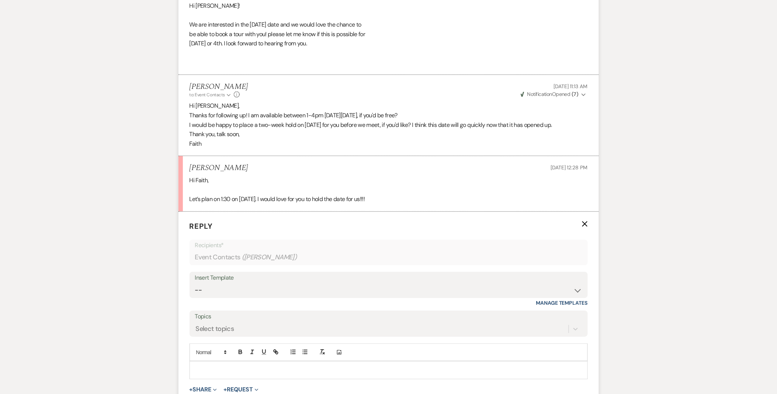
scroll to position [1020, 0]
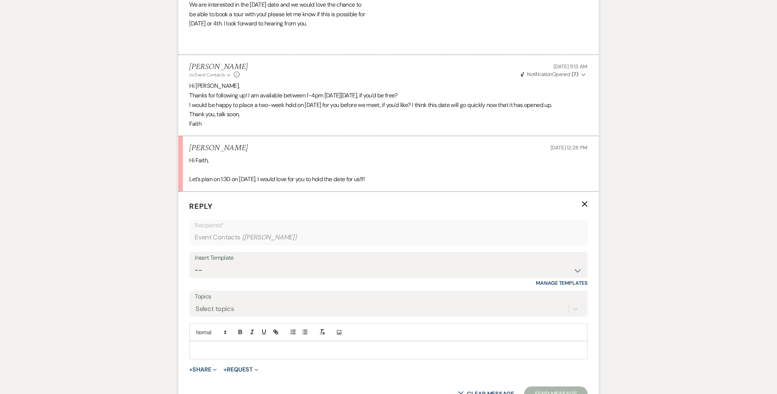
click at [214, 351] on p at bounding box center [388, 350] width 386 height 8
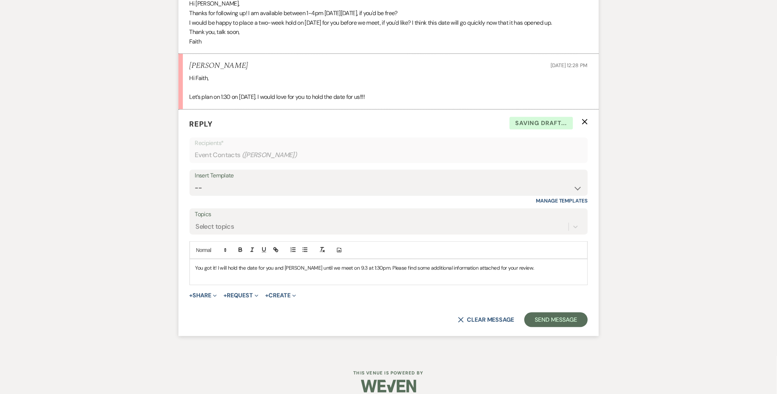
click at [367, 268] on p "You got it! I will hold the date for you and Blaise until we meet on 9.3 at 1:3…" at bounding box center [388, 268] width 386 height 8
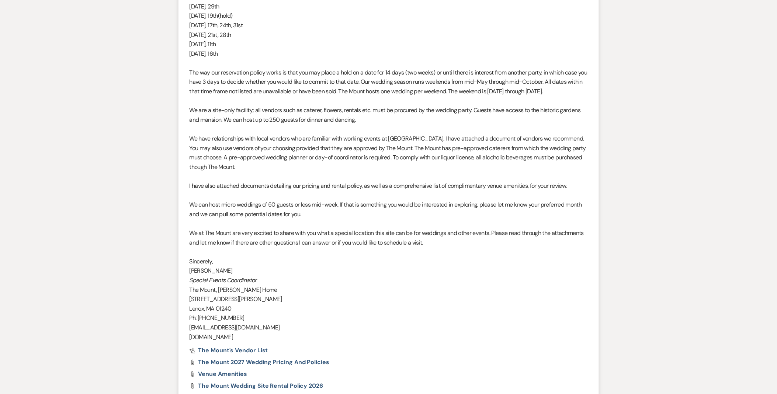
scroll to position [528, 0]
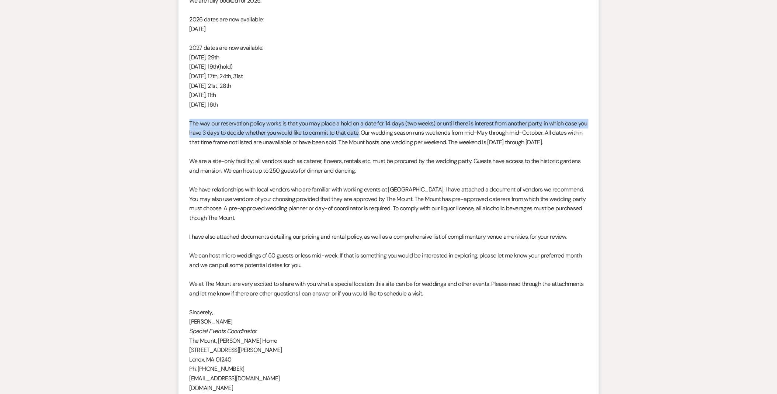
drag, startPoint x: 190, startPoint y: 124, endPoint x: 373, endPoint y: 134, distance: 183.1
click at [373, 134] on span "The way our reservation policy works is that you may place a hold on a date for…" at bounding box center [388, 132] width 398 height 27
drag, startPoint x: 373, startPoint y: 134, endPoint x: 360, endPoint y: 126, distance: 14.5
copy span "The way our reservation policy works is that you may place a hold on a date for…"
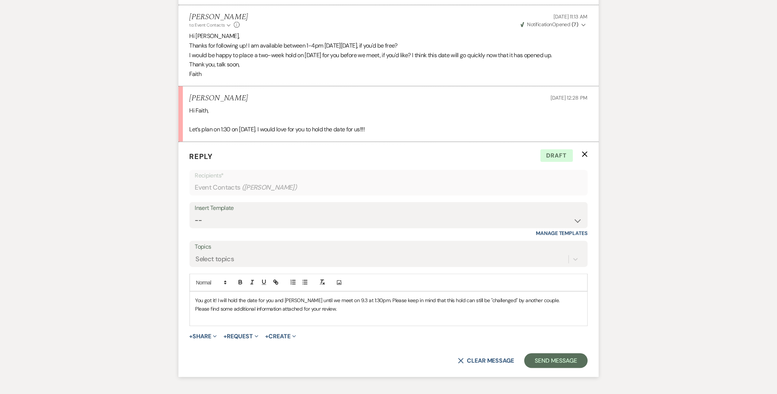
scroll to position [1120, 0]
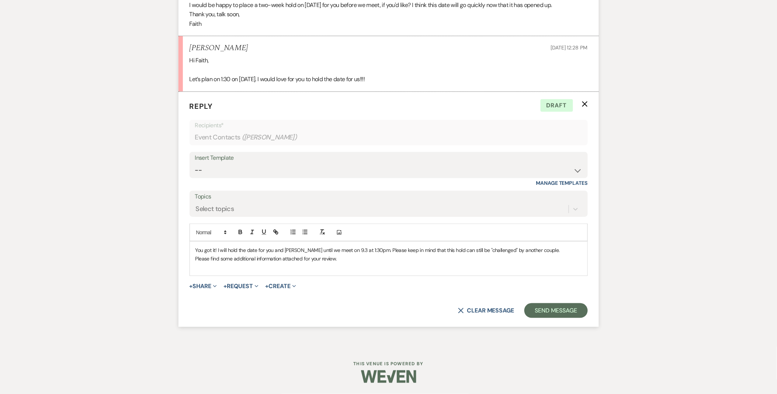
click at [539, 252] on p "You got it! I will hold the date for you and Blaise until we meet on 9.3 at 1:3…" at bounding box center [388, 250] width 386 height 8
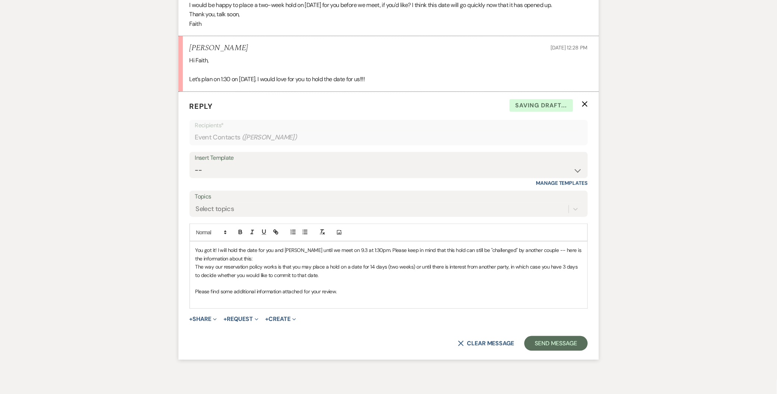
click at [325, 260] on p "You got it! I will hold the date for you and Blaise until we meet on 9.3 at 1:3…" at bounding box center [388, 254] width 386 height 17
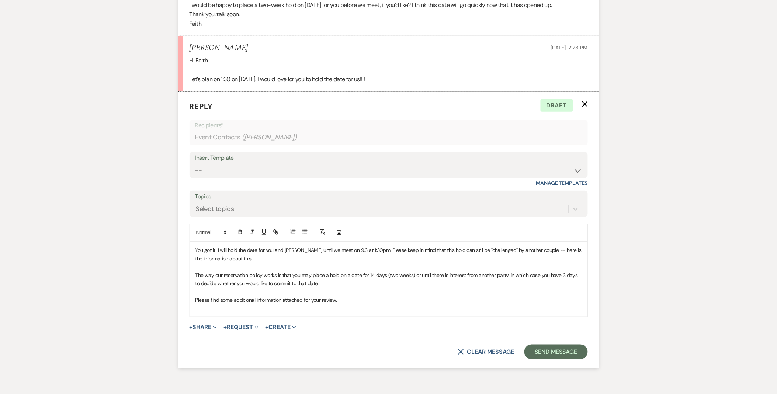
click at [333, 285] on p "The way our reservation policy works is that you may place a hold on a date for…" at bounding box center [388, 279] width 386 height 17
click at [194, 273] on div "You got it! I will hold the date for you and Blaise until we meet on 9.3 at 1:3…" at bounding box center [388, 278] width 397 height 75
drag, startPoint x: 364, startPoint y: 299, endPoint x: 8, endPoint y: 304, distance: 355.7
drag, startPoint x: 351, startPoint y: 299, endPoint x: 105, endPoint y: 301, distance: 245.8
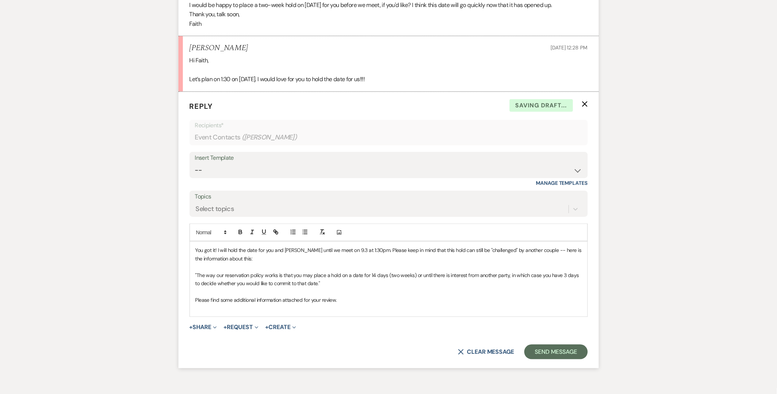
click at [347, 301] on p "Please find some additional information attached for your review." at bounding box center [388, 300] width 386 height 8
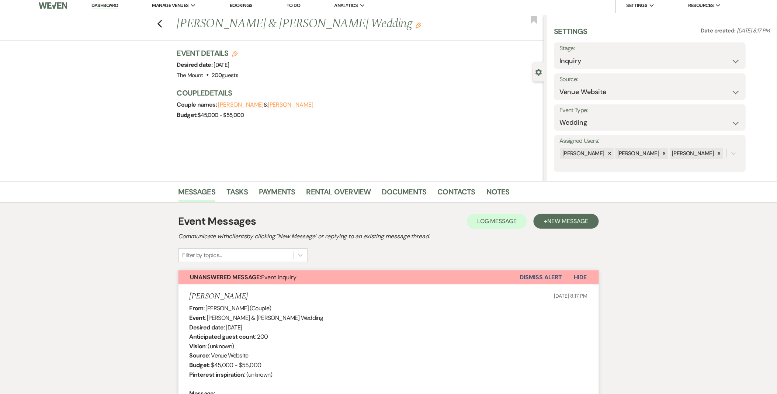
scroll to position [0, 0]
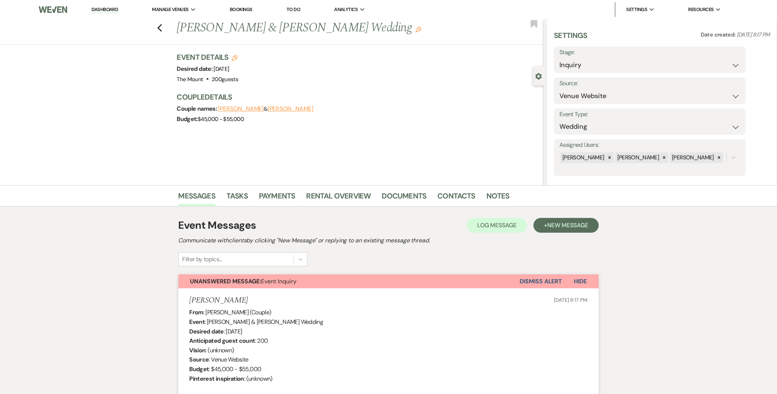
click at [618, 74] on div "Settings Date created: Aug 19, 2025, 8:17 PM Stage: Inquiry Follow Up Tour Requ…" at bounding box center [662, 103] width 216 height 146
click at [610, 70] on select "Inquiry Follow Up Tour Requested Tour Confirmed Toured Proposal Sent Booked Lost" at bounding box center [649, 65] width 181 height 14
select select "4"
click at [559, 58] on select "Inquiry Follow Up Tour Requested Tour Confirmed Toured Proposal Sent Booked Lost" at bounding box center [649, 65] width 181 height 14
click at [736, 54] on button "Save" at bounding box center [725, 59] width 42 height 15
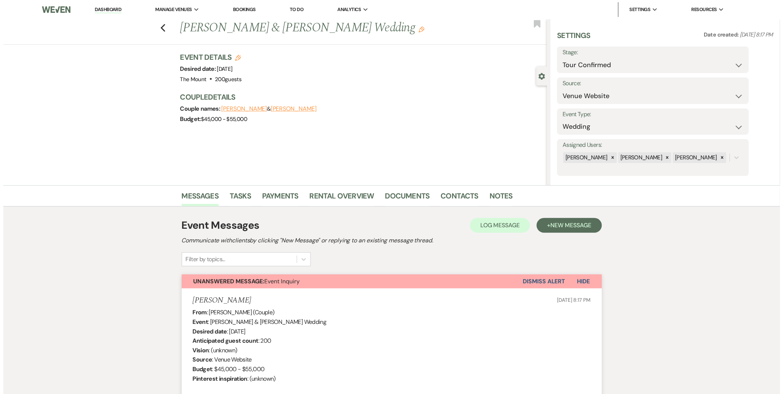
scroll to position [1161, 0]
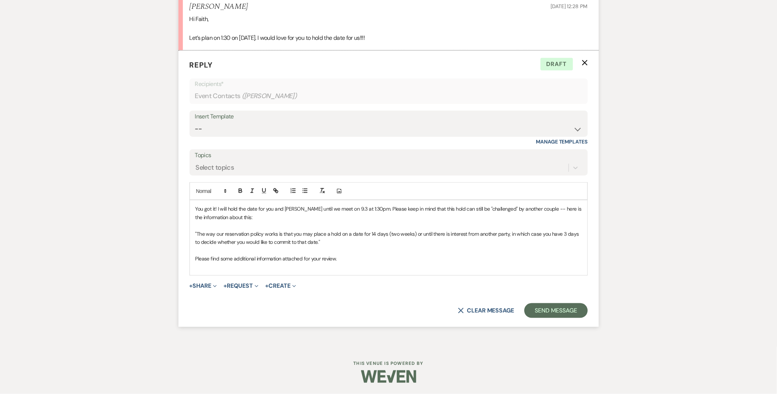
click at [422, 254] on p at bounding box center [388, 250] width 386 height 8
click at [282, 258] on p "Please find some additional information attached for your review." at bounding box center [388, 258] width 386 height 8
click at [422, 255] on p "Please find some additional information regarding visiting The Mount attached f…" at bounding box center [388, 258] width 386 height 8
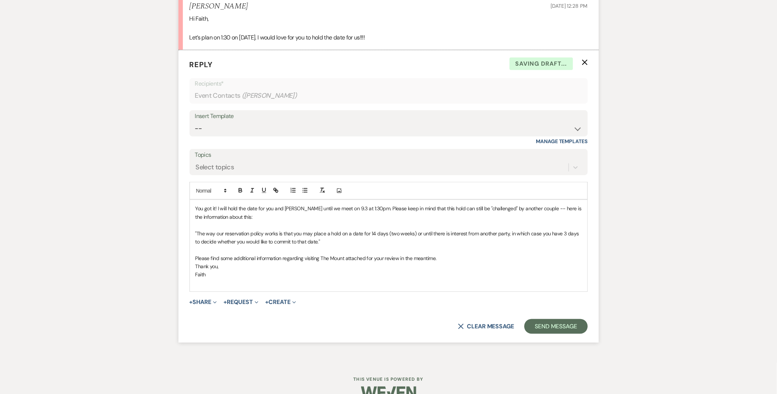
click at [207, 296] on form "Reply X Saving draft... Recipients* Event Contacts ( Isabelle Polke ) Insert Te…" at bounding box center [388, 196] width 420 height 292
click at [208, 299] on button "+ Share Expand" at bounding box center [203, 302] width 28 height 6
click at [218, 319] on span "Doc Upload Documents" at bounding box center [219, 317] width 42 height 8
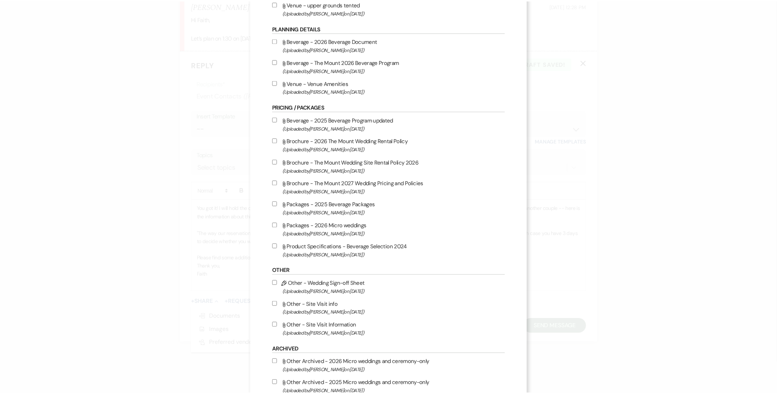
scroll to position [563, 0]
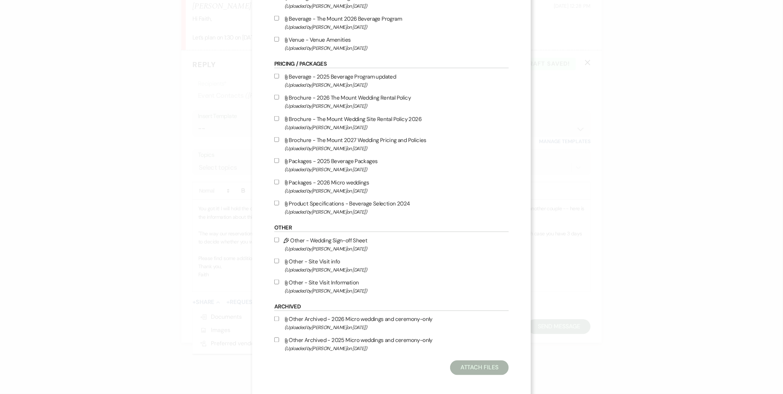
click at [340, 278] on label "Attach File Other - Site Visit Information (Uploaded by Faith Linz on Mar 19th,…" at bounding box center [391, 286] width 234 height 17
click at [279, 279] on input "Attach File Other - Site Visit Information (Uploaded by Faith Linz on Mar 19th,…" at bounding box center [276, 281] width 5 height 5
checkbox input "true"
click at [470, 363] on button "Attach Files" at bounding box center [479, 367] width 59 height 15
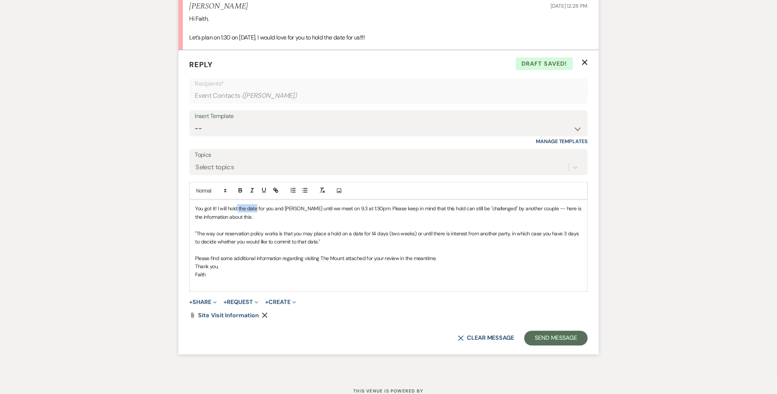
drag, startPoint x: 238, startPoint y: 208, endPoint x: 256, endPoint y: 207, distance: 18.1
click at [256, 207] on p "You got it! I will hold the date for you and Blaise until we meet on 9.3 at 1:3…" at bounding box center [388, 212] width 386 height 17
click at [283, 213] on p "You got it! I will hold 10.17.26 for you and Blaise until we meet on 9.3 at 1:3…" at bounding box center [388, 212] width 386 height 17
click at [295, 219] on p "You got it! I will hold 10.17.26 for you and Blaise until we meet on 9.3 at 1:3…" at bounding box center [388, 212] width 386 height 17
drag, startPoint x: 306, startPoint y: 210, endPoint x: 361, endPoint y: 204, distance: 55.3
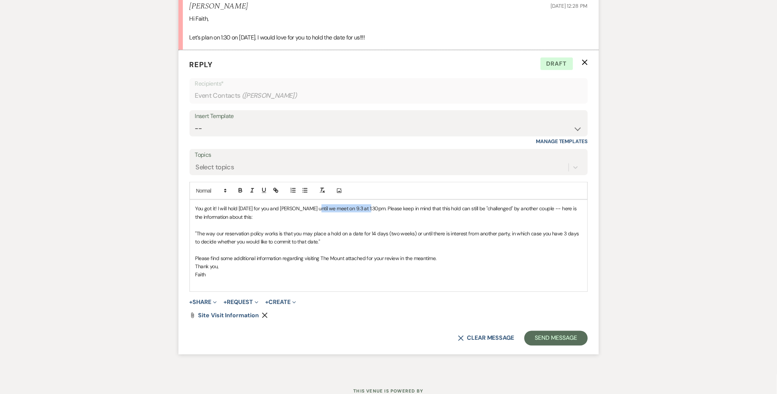
click at [361, 204] on div "You got it! I will hold 10.17.26 for you and Blaise until we meet on 9.3 at 1:3…" at bounding box center [388, 245] width 397 height 91
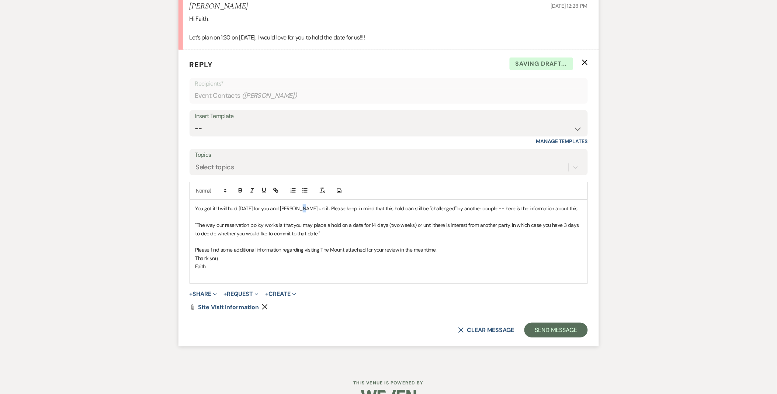
click at [293, 210] on p "You got it! I will hold 10.17.26 for you and Blaise until . Please keep in mind…" at bounding box center [388, 208] width 386 height 8
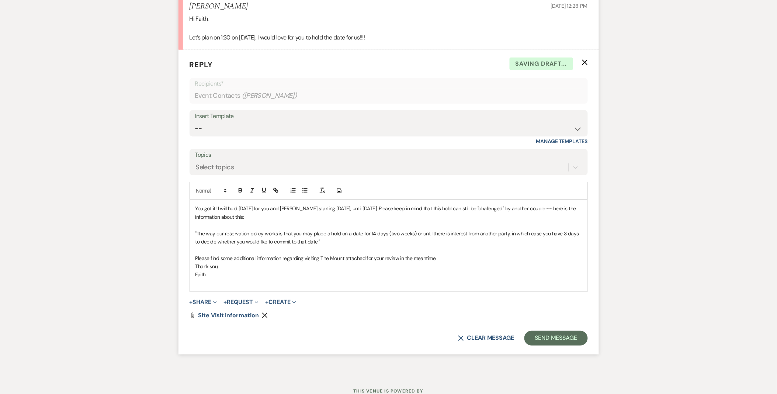
click at [330, 216] on p "You got it! I will hold 10.17.26 for you and Blaise starting today, until Septe…" at bounding box center [388, 212] width 386 height 17
click at [342, 245] on p ""The way our reservation policy works is that you may place a hold on a date fo…" at bounding box center [388, 237] width 386 height 17
click at [463, 264] on p "Thank you," at bounding box center [388, 266] width 386 height 8
click at [196, 256] on p "Please find some additional information regarding visiting The Mount attached f…" at bounding box center [388, 258] width 386 height 8
click at [270, 255] on p "I look forward to meeting you 9.3 a 1:30pm! Please find some additional informa…" at bounding box center [388, 258] width 386 height 8
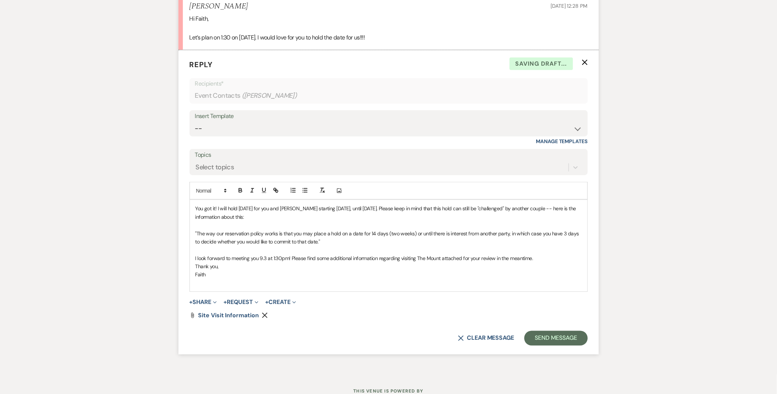
click at [352, 282] on p at bounding box center [388, 283] width 386 height 8
click at [293, 209] on p "You got it! I will hold 10.17.26 for you and Blaise starting today, until Septe…" at bounding box center [388, 212] width 386 height 17
click at [506, 233] on span ""The way our reservation policy works is that you may place a hold on a date fo…" at bounding box center [387, 237] width 385 height 15
click at [479, 233] on span ""The way our reservation policy works is that you may place a hold on a date fo…" at bounding box center [388, 237] width 386 height 15
click at [513, 236] on span ""The way our reservation policy works is that you may place a hold on a date fo…" at bounding box center [388, 237] width 386 height 15
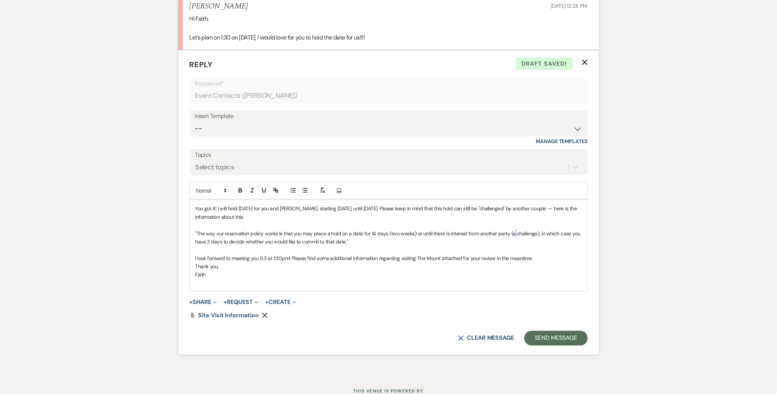
click at [515, 234] on span ""The way our reservation policy works is that you may place a hold on a date fo…" at bounding box center [388, 237] width 386 height 15
click at [509, 251] on p at bounding box center [388, 249] width 386 height 8
click at [548, 336] on button "Send Message" at bounding box center [555, 338] width 63 height 15
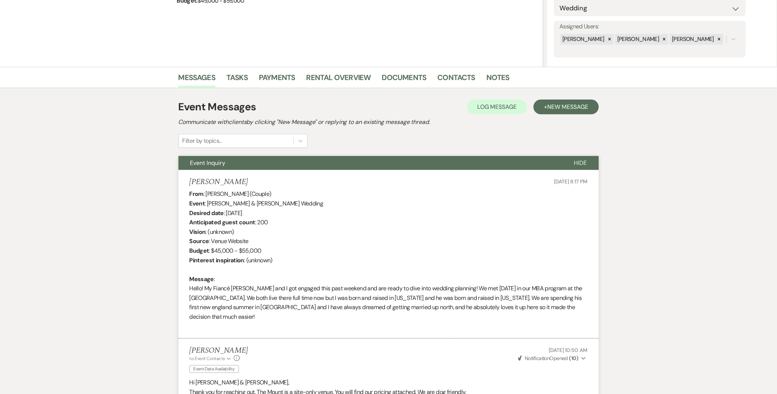
scroll to position [245, 0]
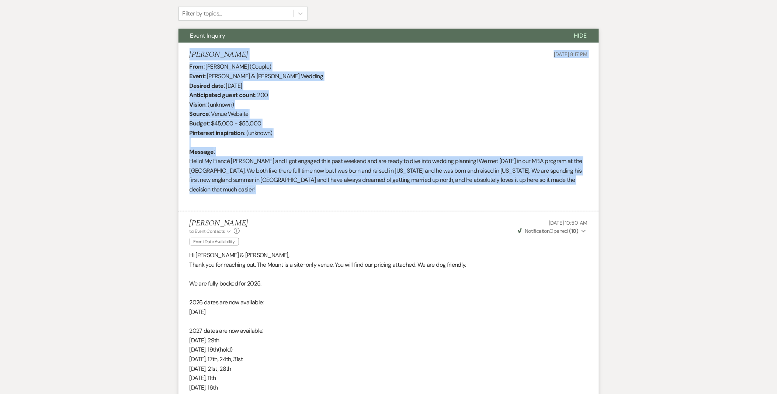
drag, startPoint x: 189, startPoint y: 54, endPoint x: 512, endPoint y: 198, distance: 352.7
click at [512, 198] on li "Isabelle Polke Aug 19, 2025, 8:17 PM From : Isabelle Polke (Couple) Event : Bla…" at bounding box center [388, 127] width 420 height 169
copy li "Isabelle Polke Aug 19, 2025, 8:17 PM From : Isabelle Polke (Couple) Event : Bla…"
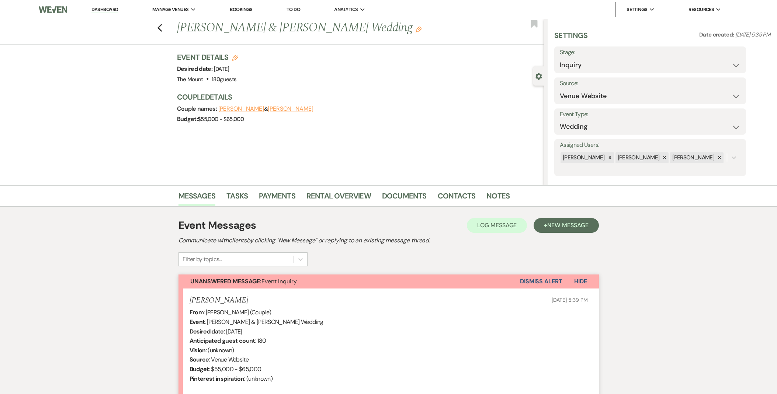
select select "5515"
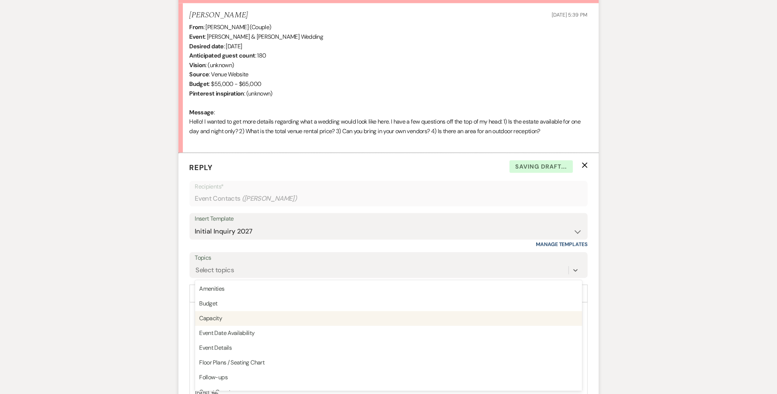
click at [252, 327] on div "Event Date Availability" at bounding box center [388, 333] width 387 height 15
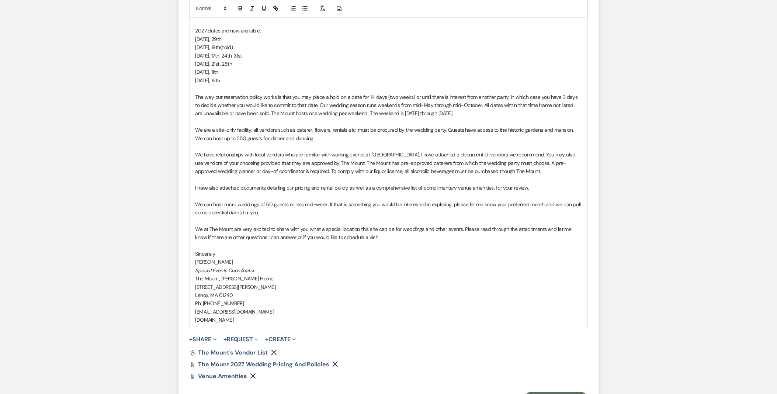
scroll to position [695, 0]
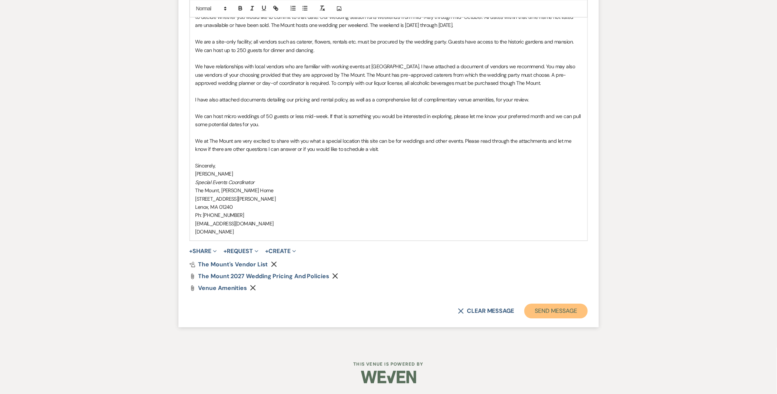
click at [532, 311] on button "Send Message" at bounding box center [555, 310] width 63 height 15
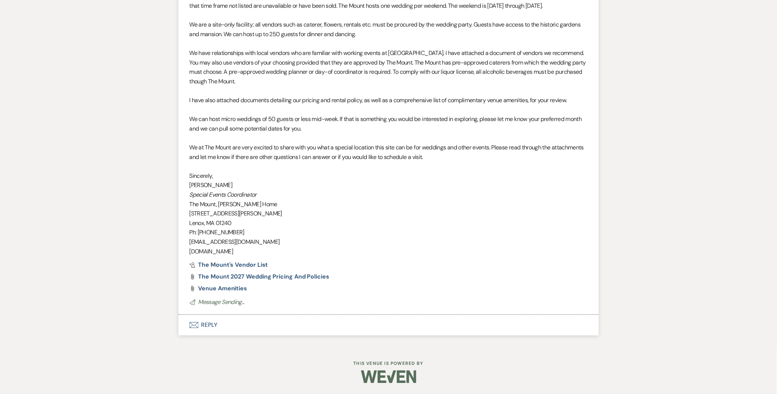
scroll to position [617, 0]
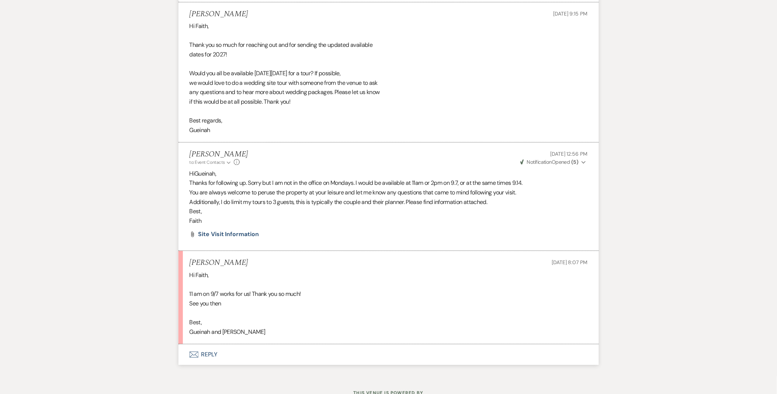
scroll to position [706, 0]
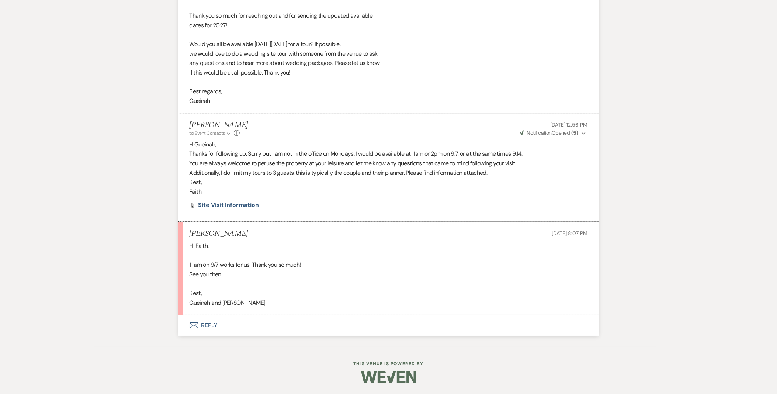
click at [205, 325] on button "Envelope Reply" at bounding box center [388, 325] width 420 height 21
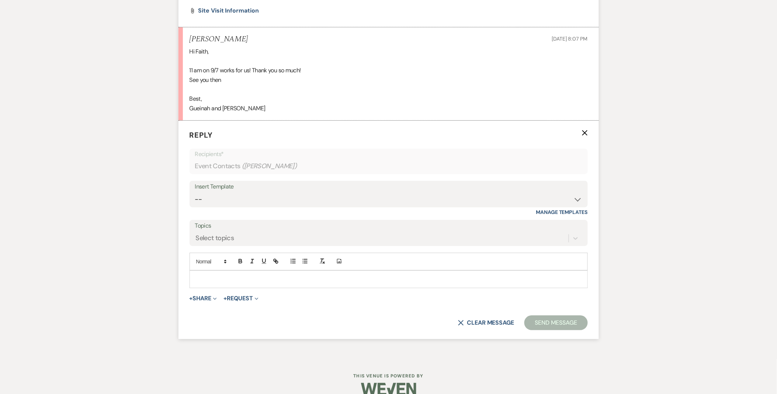
scroll to position [913, 0]
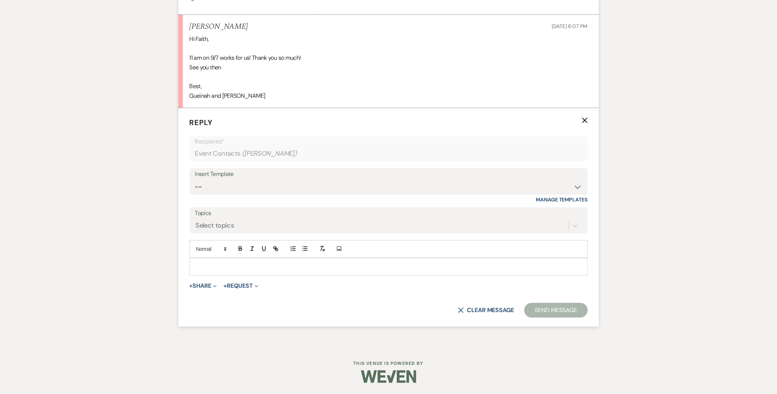
click at [229, 266] on p at bounding box center [388, 266] width 386 height 8
drag, startPoint x: 246, startPoint y: 97, endPoint x: 139, endPoint y: 97, distance: 106.5
copy div "Gueinah and [PERSON_NAME]"
click at [212, 270] on p "Hi" at bounding box center [388, 266] width 386 height 8
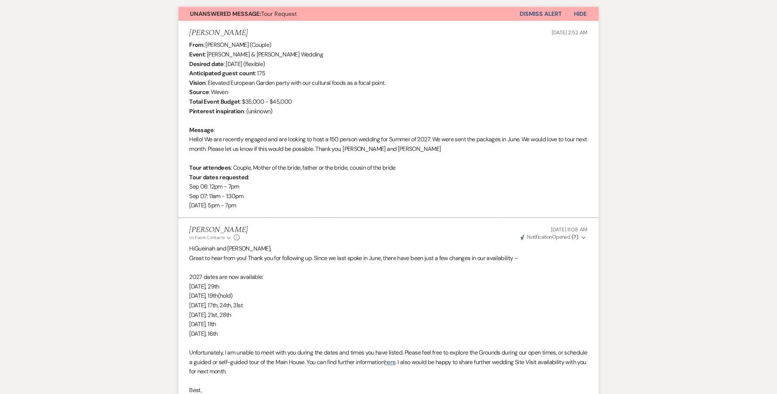
scroll to position [0, 0]
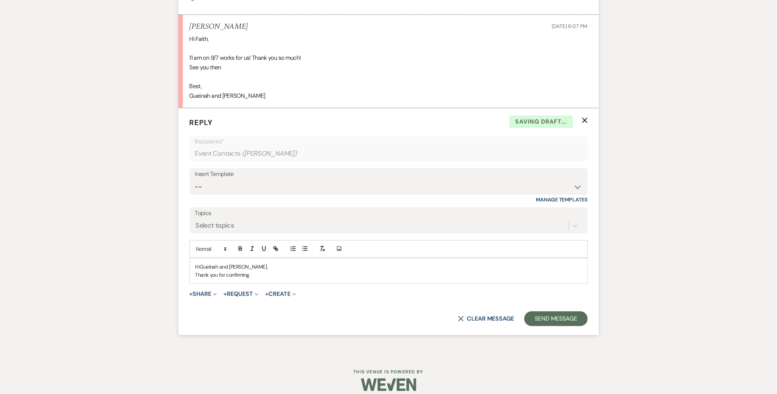
drag, startPoint x: 779, startPoint y: 327, endPoint x: 625, endPoint y: 316, distance: 154.4
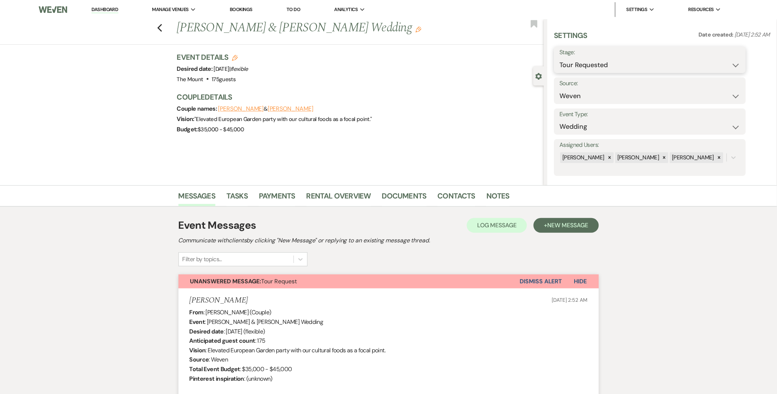
click at [585, 70] on select "Inquiry Follow Up Tour Requested Tour Confirmed Toured Proposal Sent Booked Lost" at bounding box center [649, 65] width 181 height 14
select select "4"
click at [559, 58] on select "Inquiry Follow Up Tour Requested Tour Confirmed Toured Proposal Sent Booked Lost" at bounding box center [649, 65] width 181 height 14
click at [739, 59] on button "Save" at bounding box center [725, 59] width 42 height 15
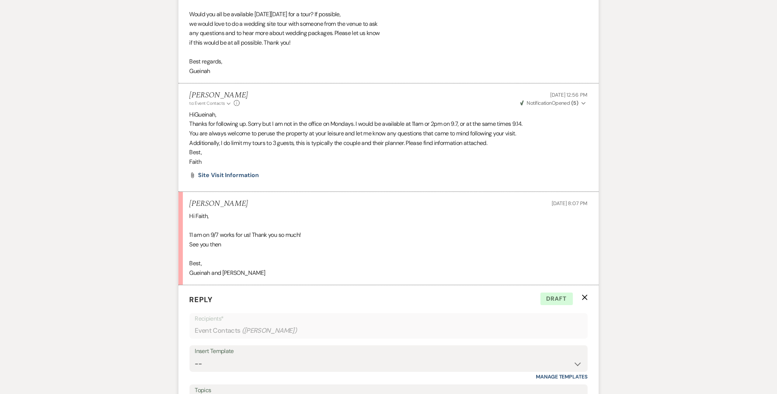
scroll to position [922, 0]
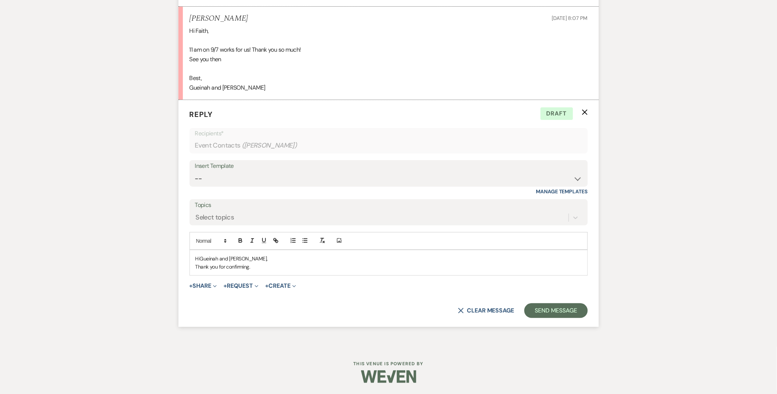
click at [315, 261] on p "Hi [PERSON_NAME] and [PERSON_NAME]," at bounding box center [388, 258] width 386 height 8
click at [282, 265] on p "Thank you for confirming." at bounding box center [388, 266] width 386 height 8
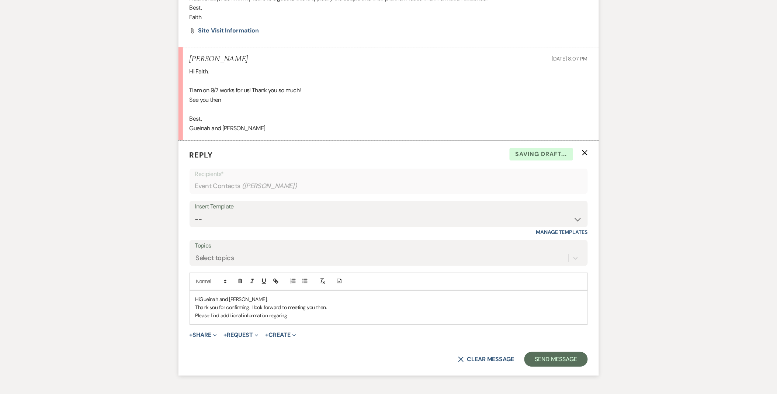
scroll to position [930, 0]
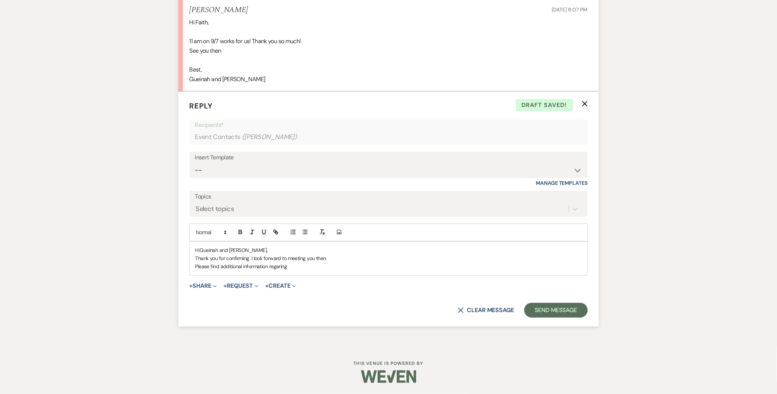
drag, startPoint x: 301, startPoint y: 266, endPoint x: 105, endPoint y: 277, distance: 195.6
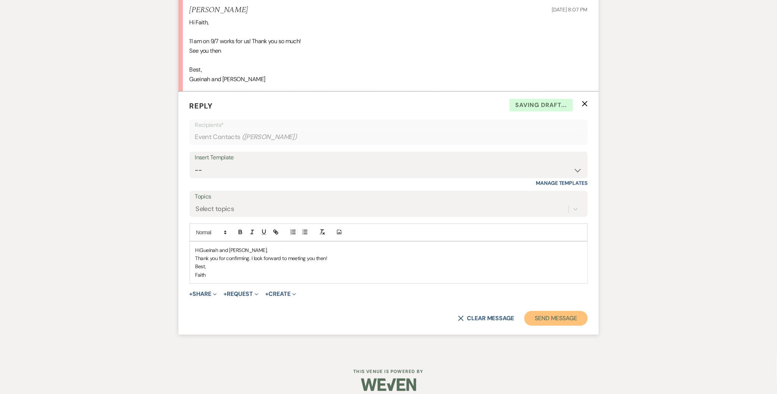
click at [545, 325] on button "Send Message" at bounding box center [555, 318] width 63 height 15
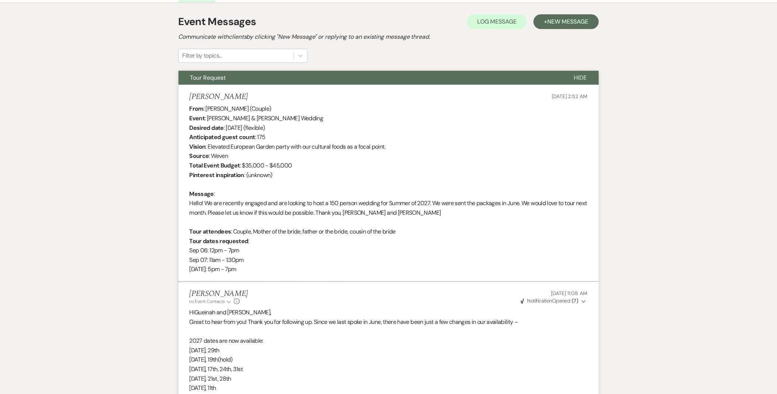
scroll to position [205, 0]
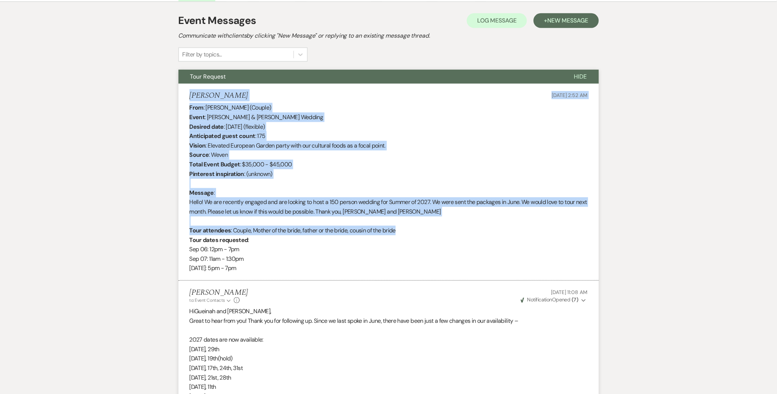
drag, startPoint x: 411, startPoint y: 228, endPoint x: 156, endPoint y: 97, distance: 286.8
copy li "[PERSON_NAME] [DATE] 2:52 AM From : [PERSON_NAME] (Couple) Event : [PERSON_NAME…"
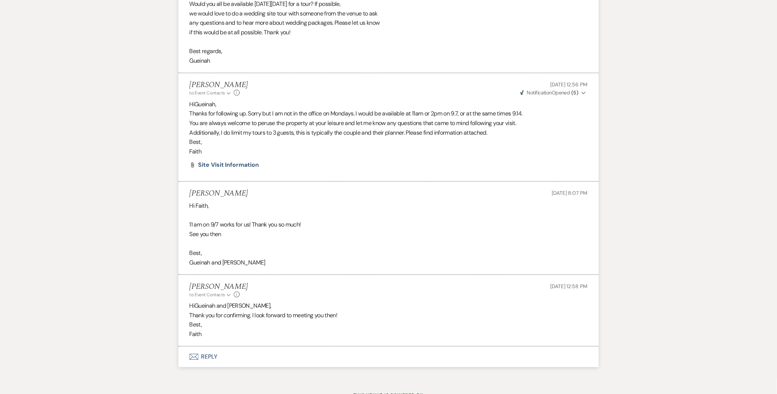
scroll to position [778, 0]
